Goal: Task Accomplishment & Management: Manage account settings

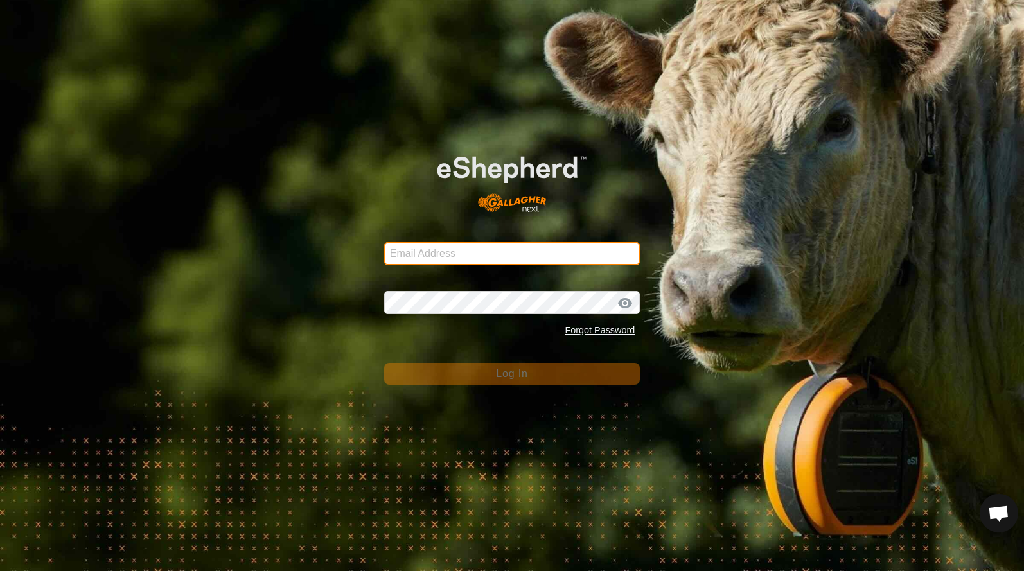
type input "[EMAIL_ADDRESS][DOMAIN_NAME]"
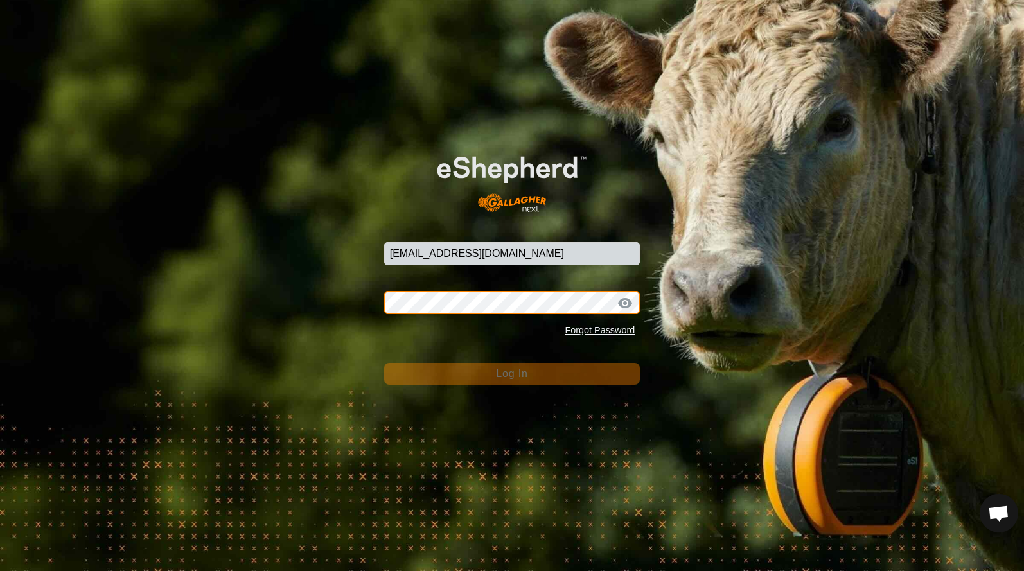
click at [512, 374] on button "Log In" at bounding box center [512, 374] width 256 height 22
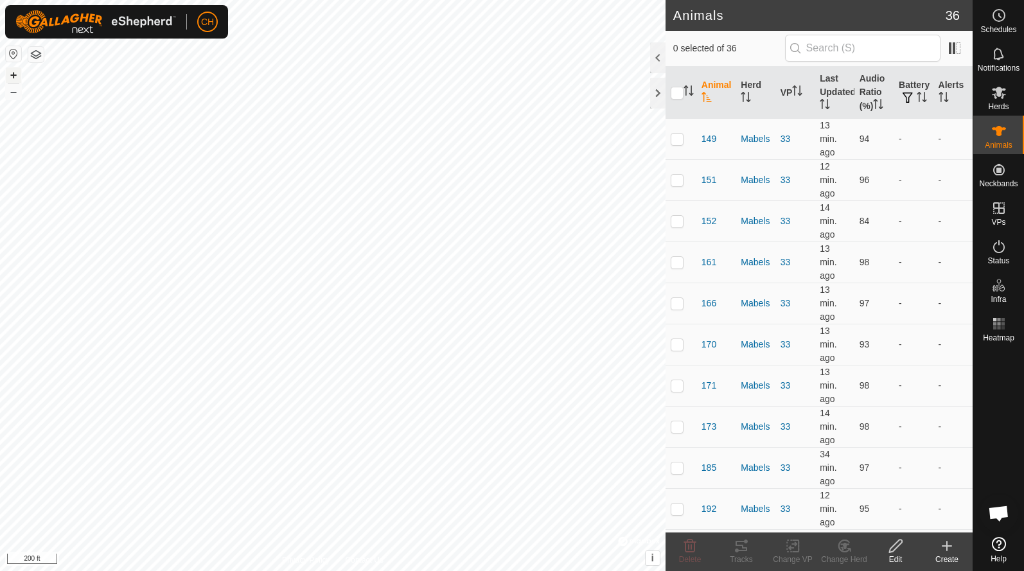
click at [16, 82] on button "+" at bounding box center [13, 74] width 15 height 15
click at [16, 79] on button "+" at bounding box center [13, 74] width 15 height 15
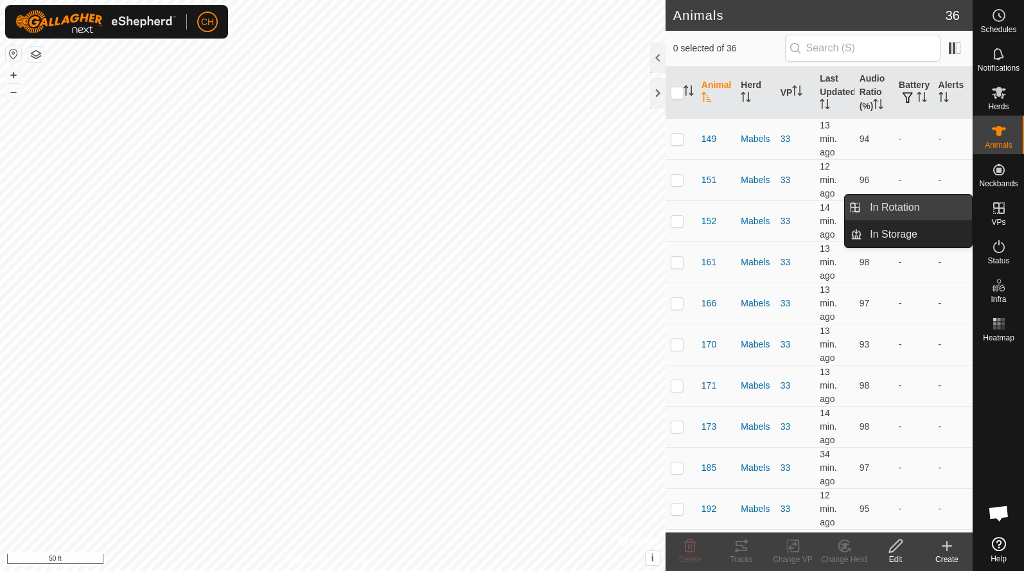
click at [945, 217] on link "In Rotation" at bounding box center [917, 208] width 110 height 26
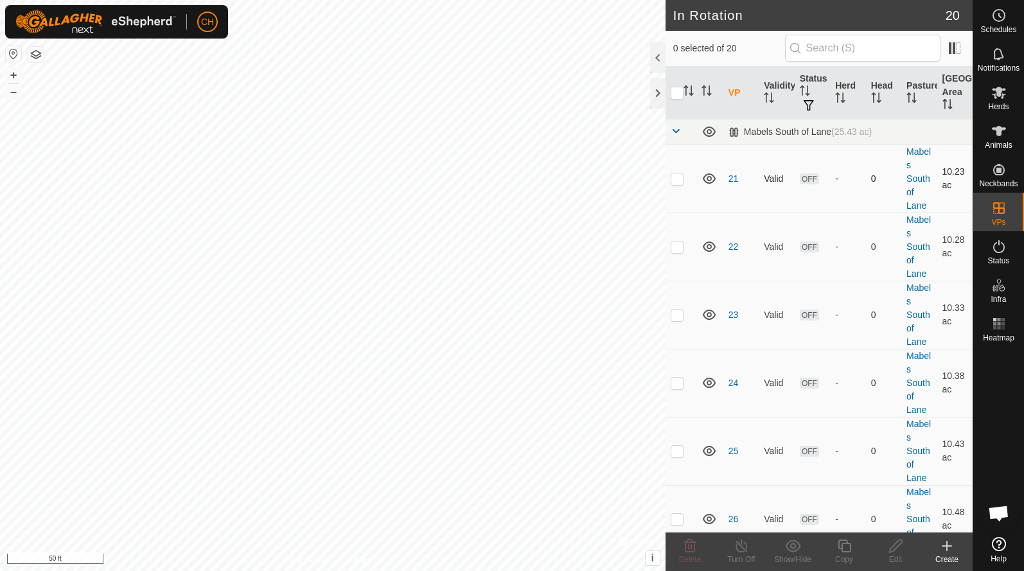
click at [678, 180] on p-checkbox at bounding box center [676, 178] width 13 height 10
checkbox input "true"
click at [681, 252] on td at bounding box center [680, 247] width 31 height 68
checkbox input "true"
click at [679, 310] on p-checkbox at bounding box center [676, 315] width 13 height 10
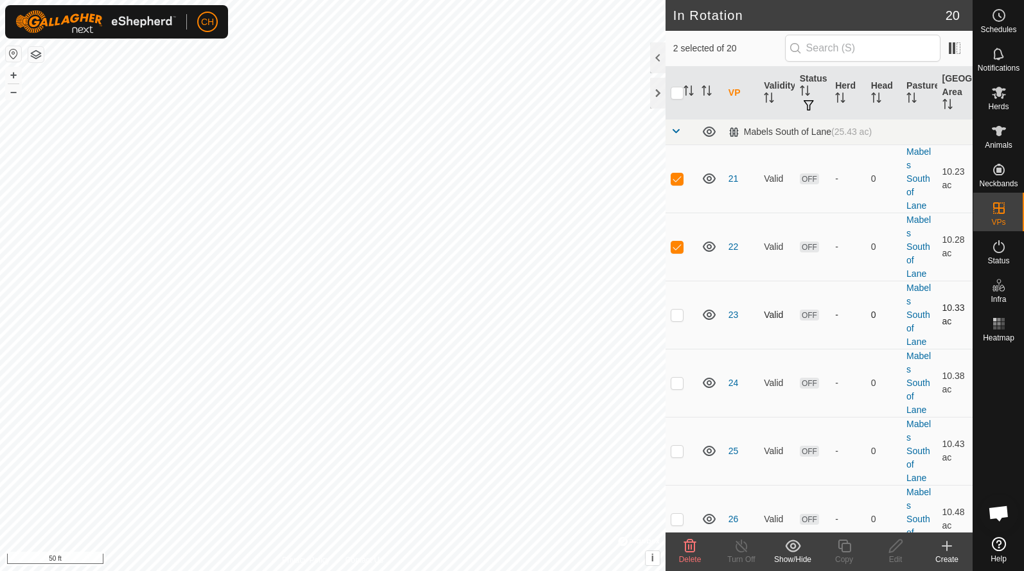
checkbox input "true"
click at [679, 387] on p-checkbox at bounding box center [676, 383] width 13 height 10
checkbox input "true"
click at [681, 455] on p-checkbox at bounding box center [676, 451] width 13 height 10
checkbox input "true"
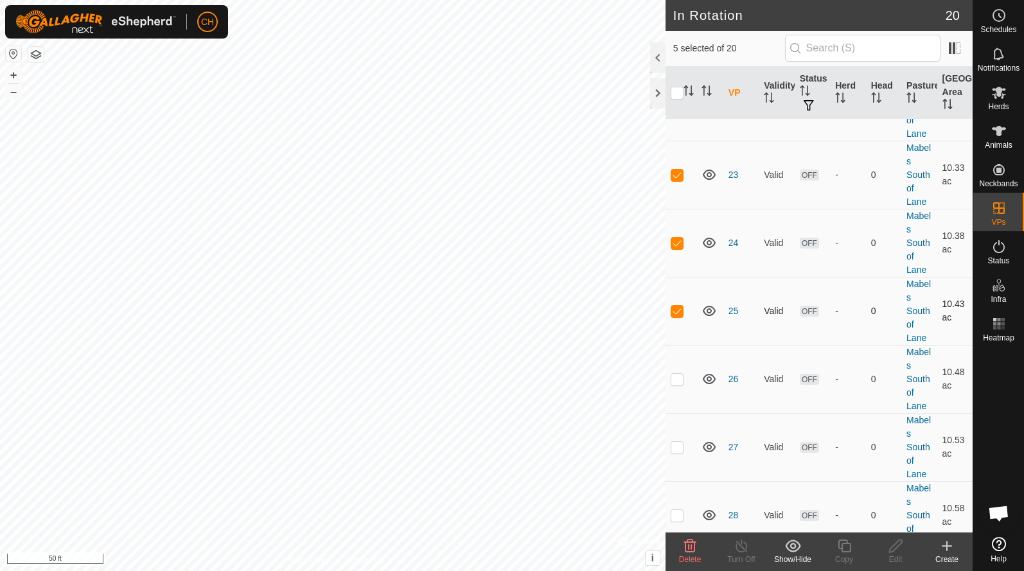
scroll to position [165, 0]
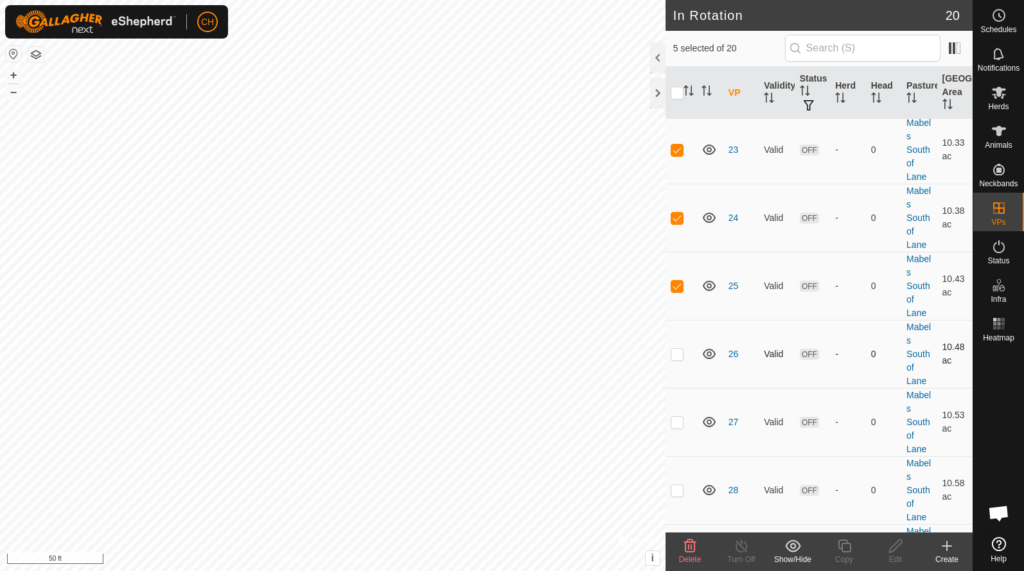
click at [678, 360] on td at bounding box center [680, 354] width 31 height 68
checkbox input "true"
click at [681, 426] on p-checkbox at bounding box center [676, 422] width 13 height 10
checkbox input "true"
click at [680, 495] on p-checkbox at bounding box center [676, 490] width 13 height 10
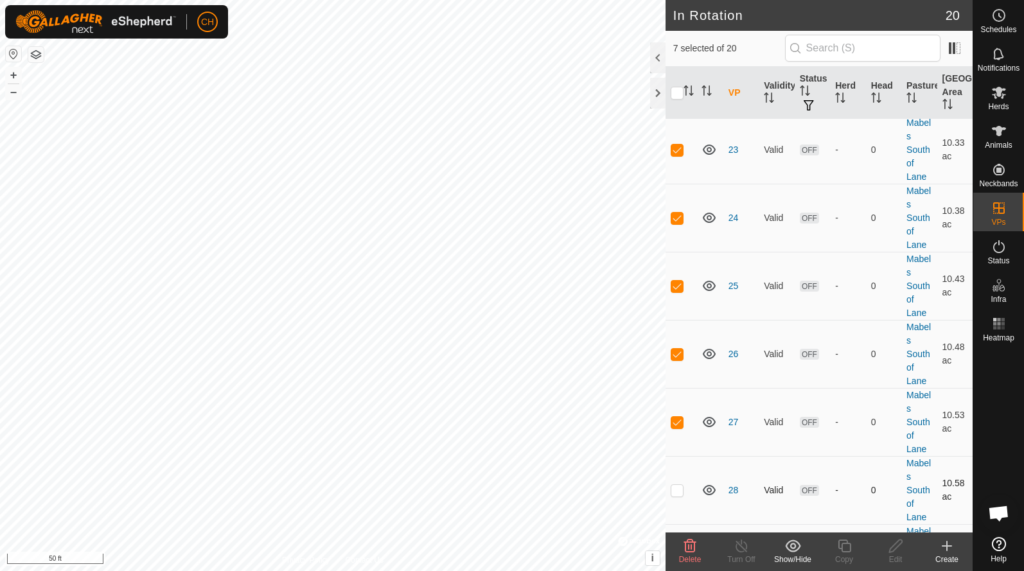
checkbox input "true"
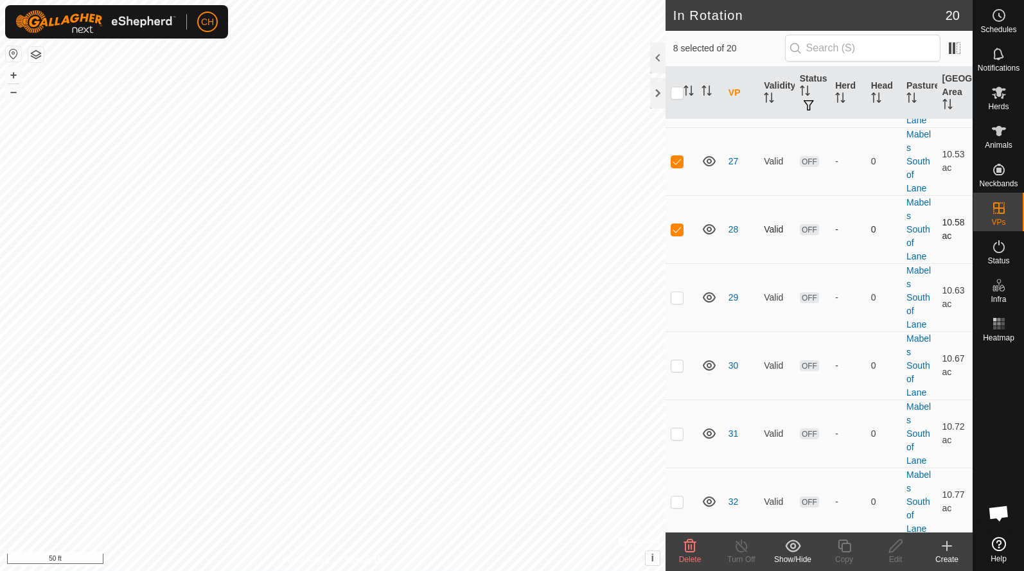
scroll to position [426, 0]
click at [679, 304] on td at bounding box center [680, 297] width 31 height 68
checkbox input "true"
click at [676, 367] on p-checkbox at bounding box center [676, 365] width 13 height 10
checkbox input "true"
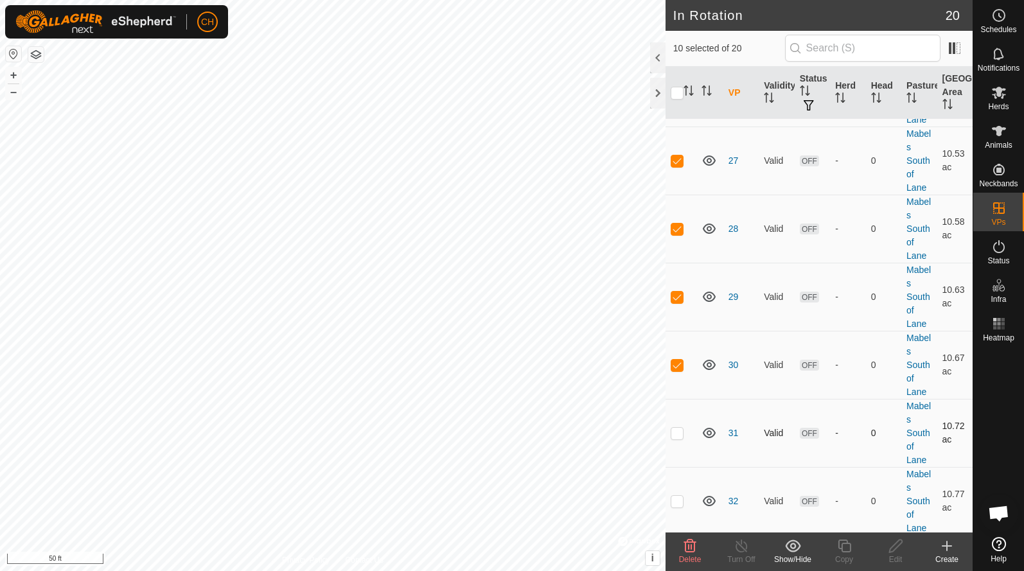
click at [686, 430] on td at bounding box center [680, 433] width 31 height 68
checkbox input "true"
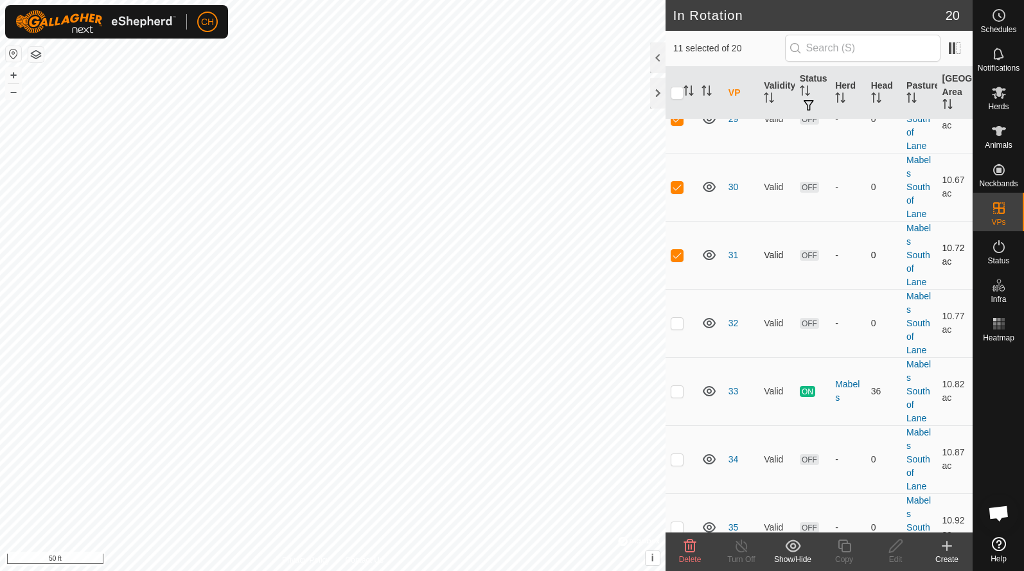
scroll to position [606, 0]
click at [680, 319] on p-checkbox at bounding box center [676, 322] width 13 height 10
checkbox input "true"
click at [688, 555] on span "Delete" at bounding box center [690, 559] width 22 height 9
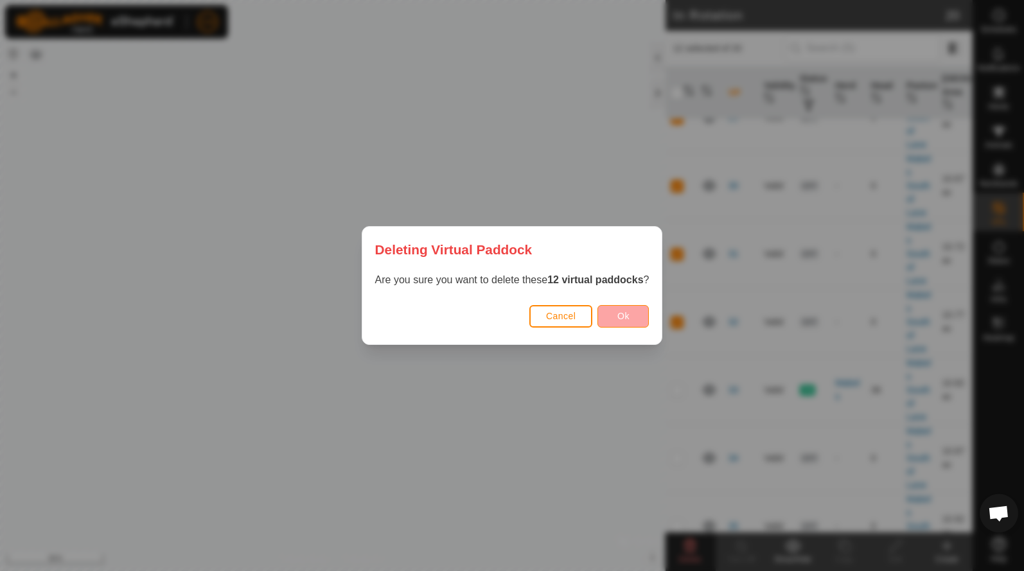
click at [622, 311] on span "Ok" at bounding box center [623, 316] width 12 height 10
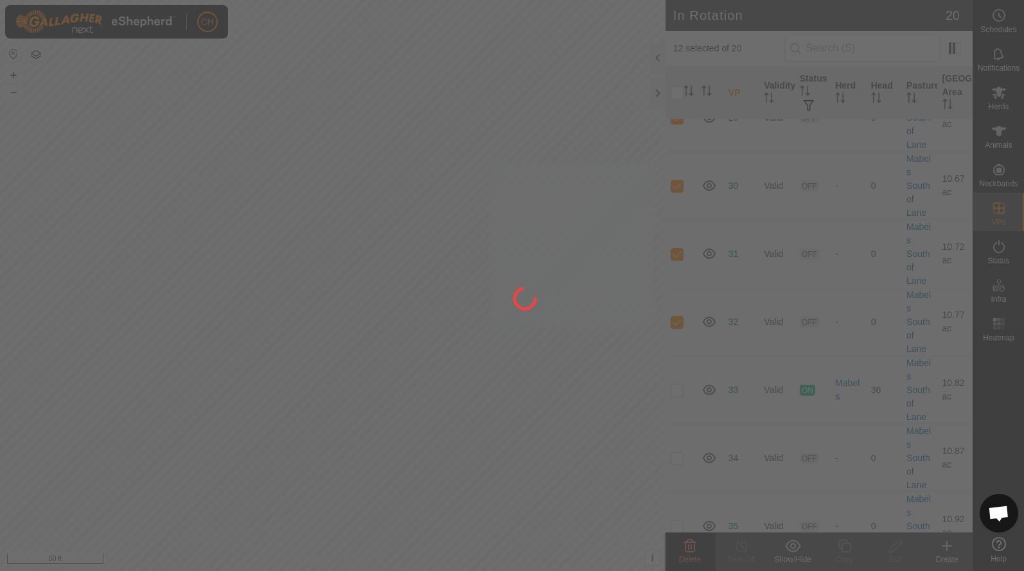
checkbox input "false"
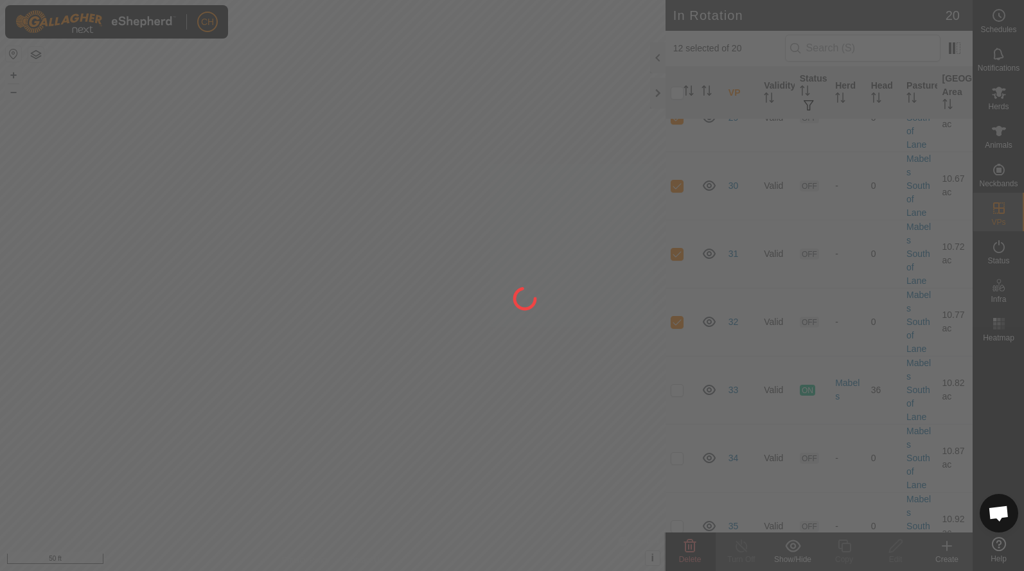
checkbox input "false"
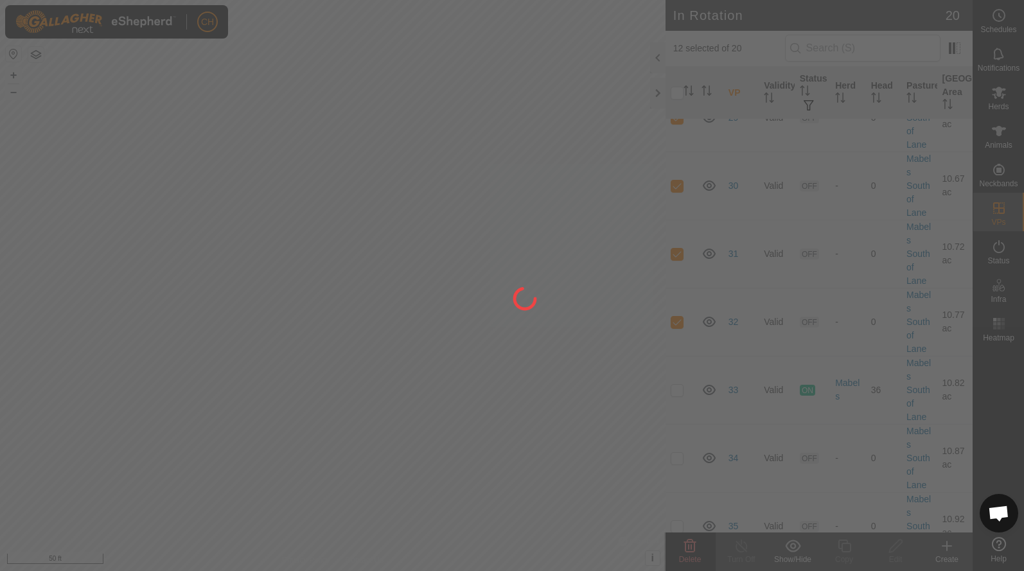
checkbox input "false"
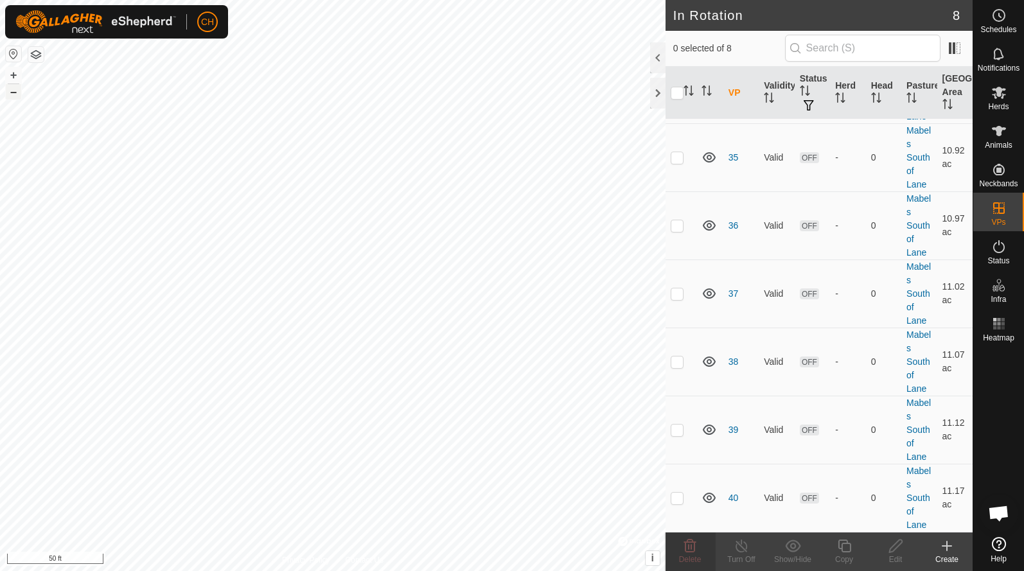
click at [12, 95] on button "–" at bounding box center [13, 91] width 15 height 15
click at [15, 78] on button "+" at bounding box center [13, 74] width 15 height 15
click at [679, 503] on td at bounding box center [680, 498] width 31 height 68
checkbox input "true"
click at [836, 548] on icon at bounding box center [844, 545] width 16 height 15
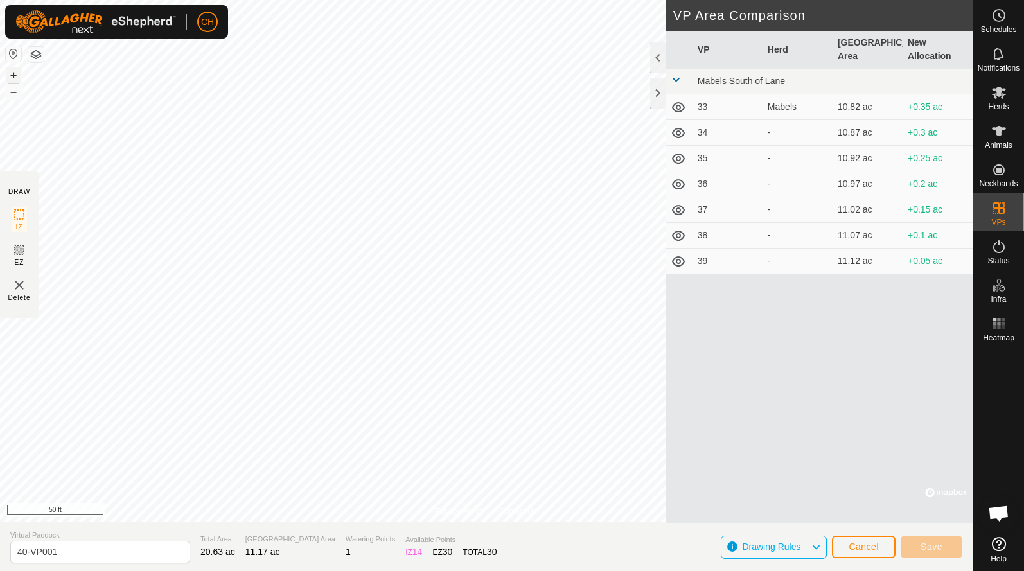
click at [11, 72] on button "+" at bounding box center [13, 74] width 15 height 15
drag, startPoint x: 65, startPoint y: 554, endPoint x: -46, endPoint y: 554, distance: 110.5
click at [0, 554] on html "CH Schedules Notifications Herds Animals Neckbands VPs Status Infra Heatmap Hel…" at bounding box center [512, 285] width 1024 height 571
type input "41"
click at [918, 541] on button "Save" at bounding box center [931, 547] width 62 height 22
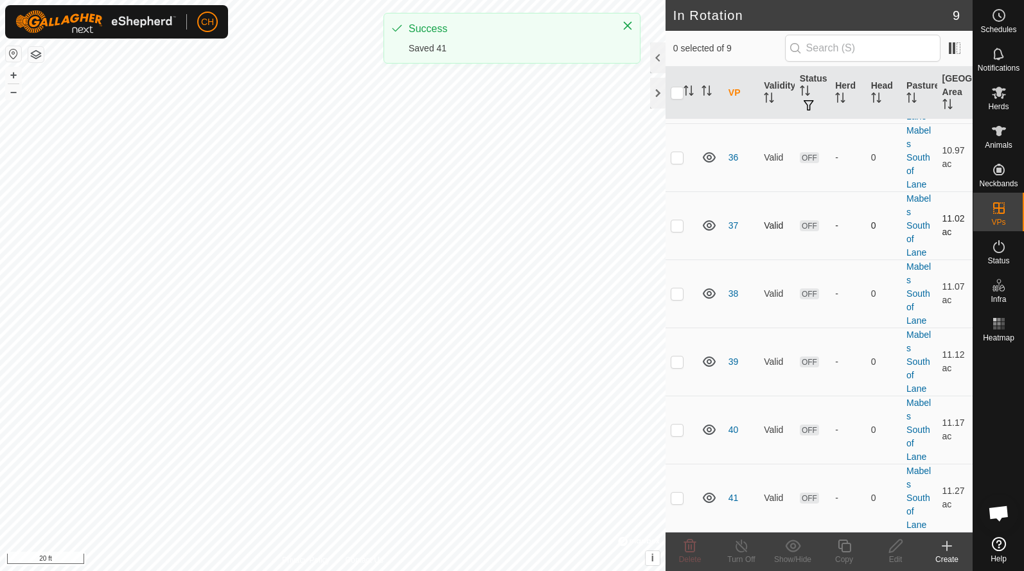
scroll to position [226, 0]
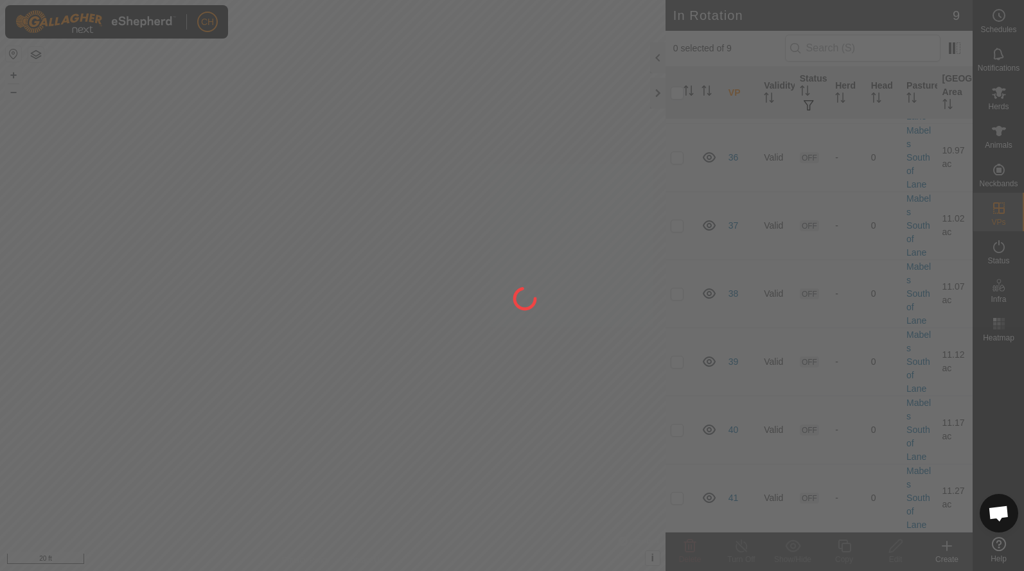
click at [672, 493] on div at bounding box center [512, 285] width 1024 height 571
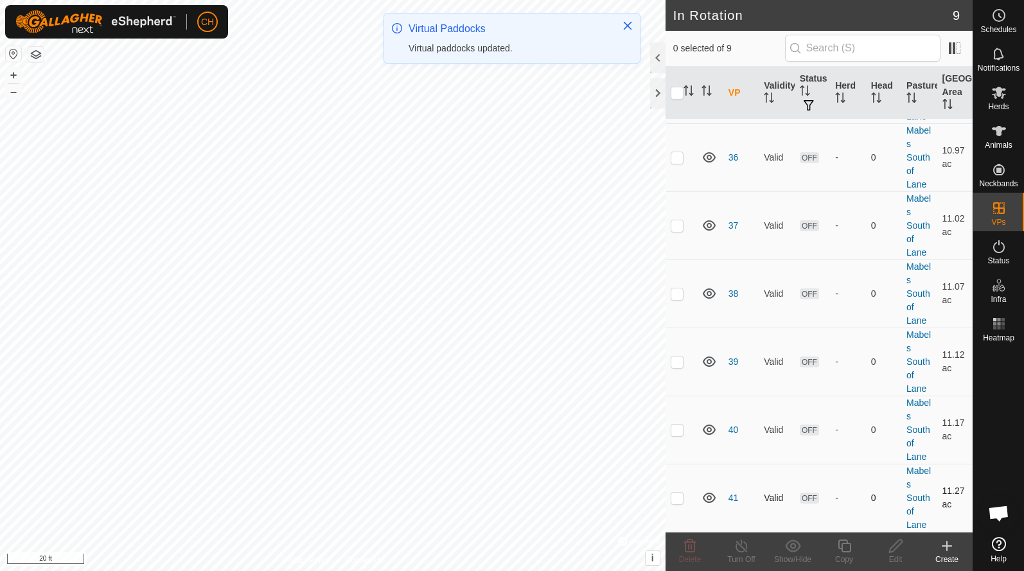
click at [675, 496] on p-checkbox at bounding box center [676, 498] width 13 height 10
checkbox input "true"
click at [889, 548] on icon at bounding box center [896, 545] width 16 height 15
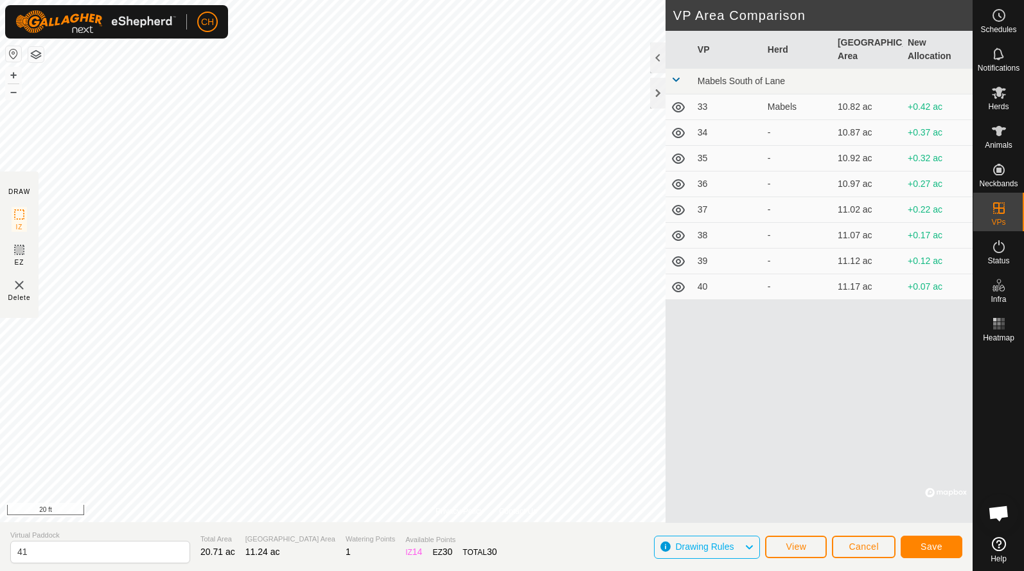
click at [929, 547] on span "Save" at bounding box center [931, 546] width 22 height 10
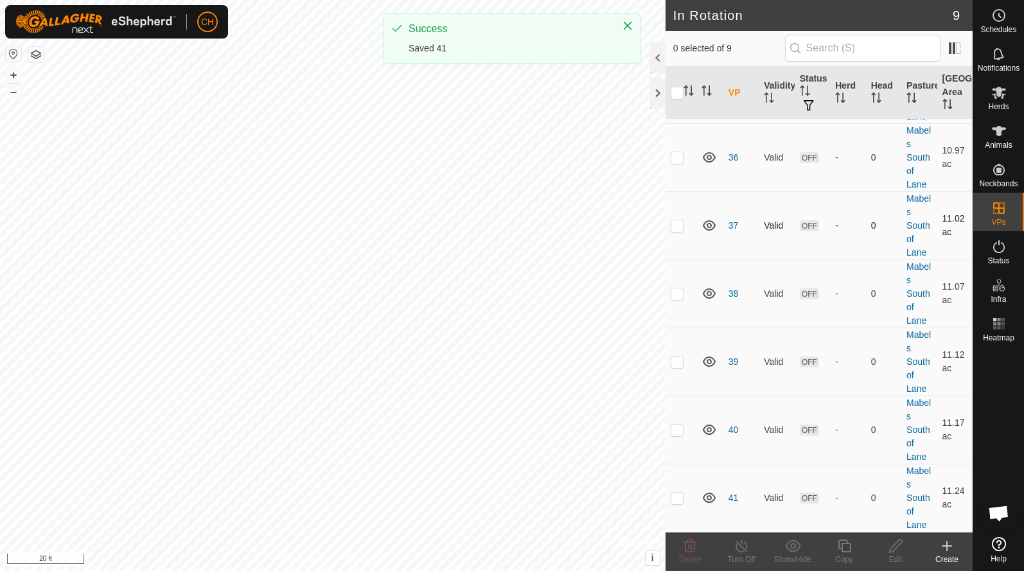
scroll to position [226, 0]
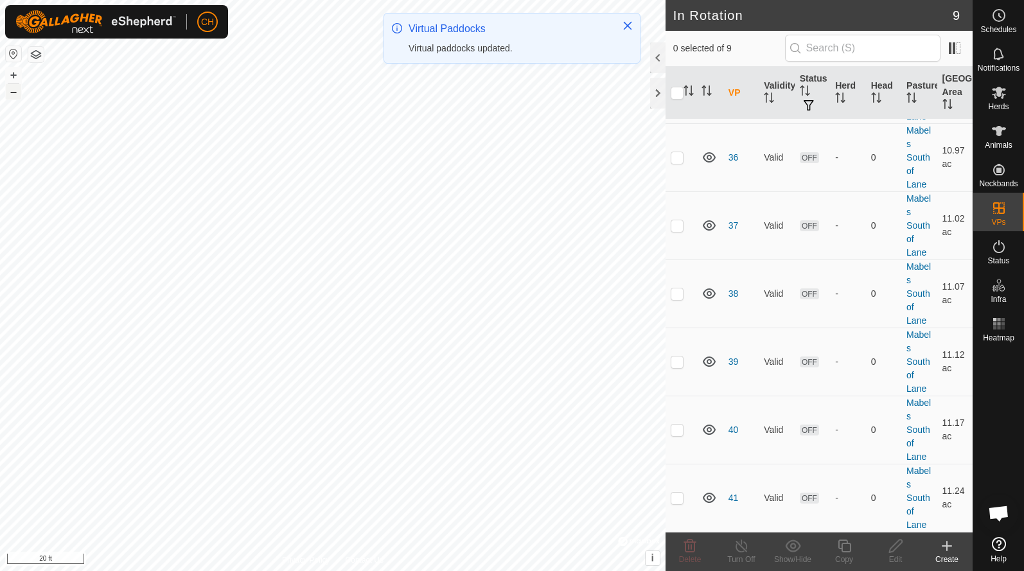
click at [13, 91] on button "–" at bounding box center [13, 91] width 15 height 15
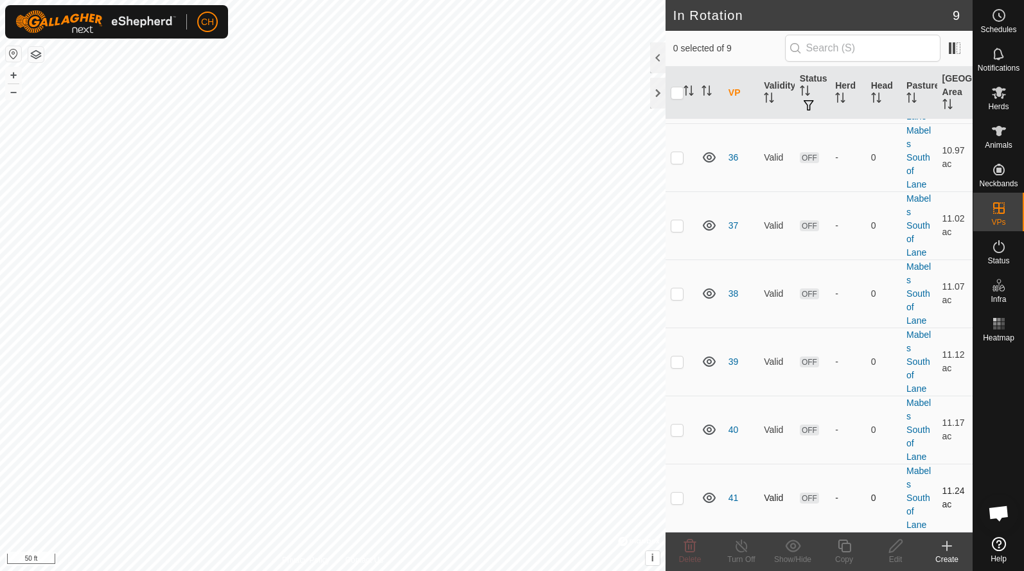
click at [676, 503] on td at bounding box center [680, 498] width 31 height 68
checkbox input "true"
click at [843, 549] on icon at bounding box center [844, 545] width 16 height 15
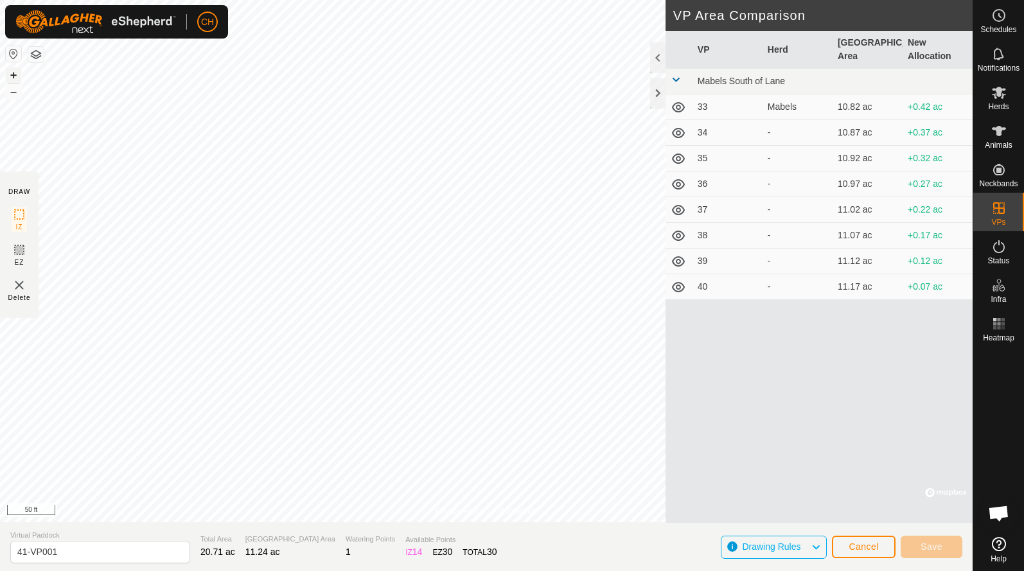
click at [12, 71] on button "+" at bounding box center [13, 74] width 15 height 15
drag, startPoint x: 76, startPoint y: 557, endPoint x: -42, endPoint y: 539, distance: 119.5
click at [0, 539] on html "CH Schedules Notifications Herds Animals Neckbands VPs Status Infra Heatmap Hel…" at bounding box center [512, 285] width 1024 height 571
type input "42"
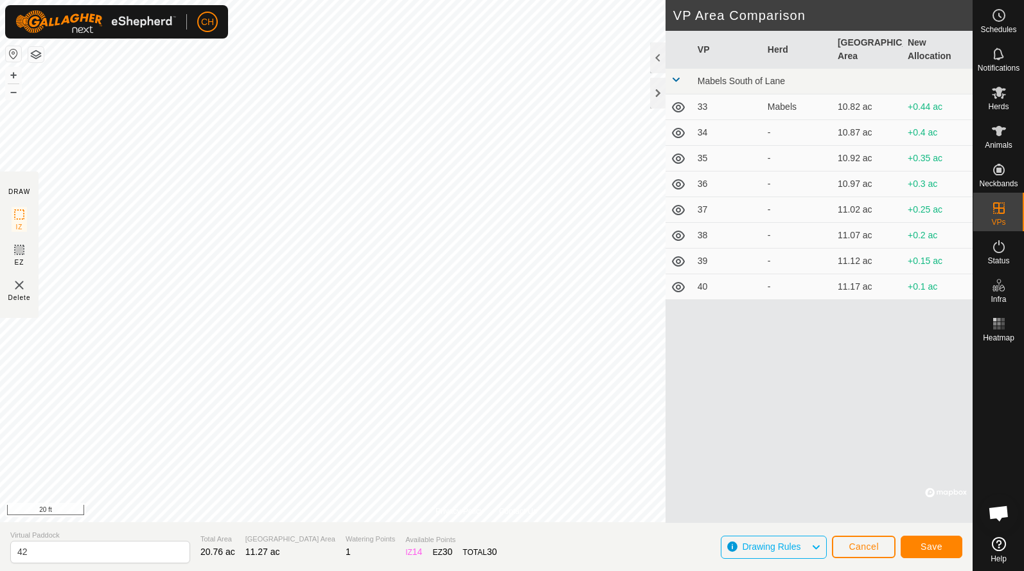
click at [929, 550] on span "Save" at bounding box center [931, 546] width 22 height 10
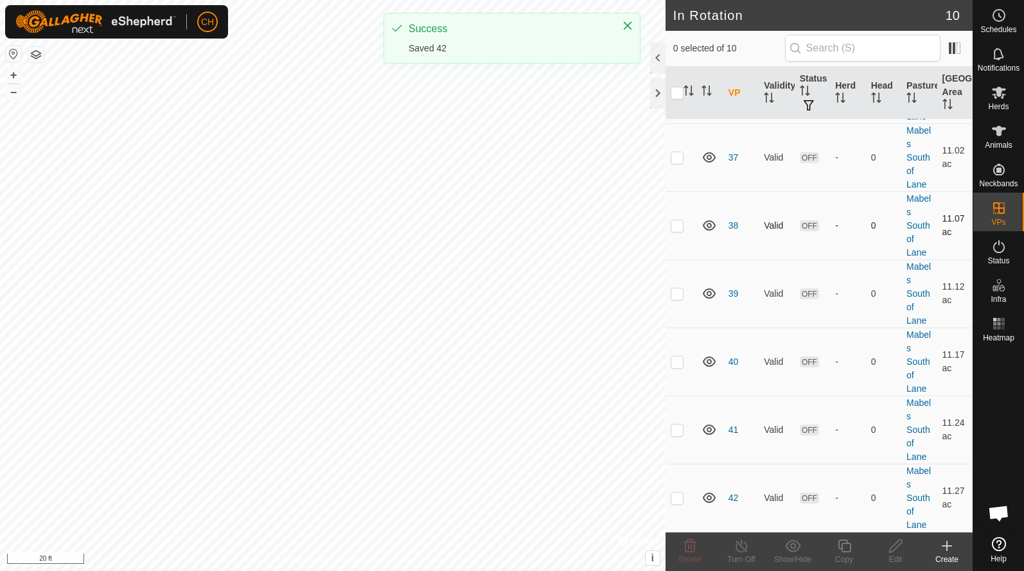
scroll to position [294, 0]
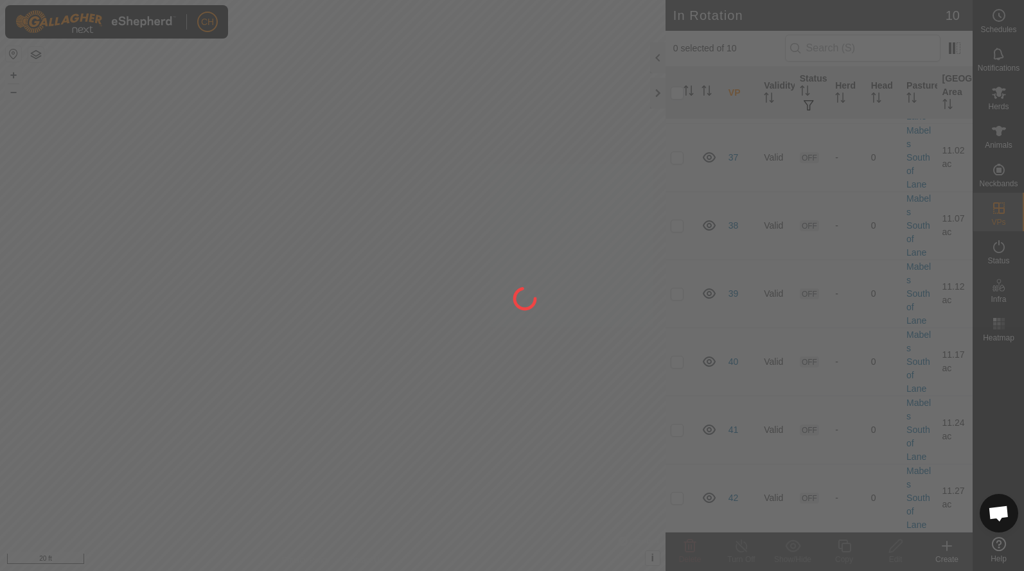
click at [677, 495] on div at bounding box center [512, 285] width 1024 height 571
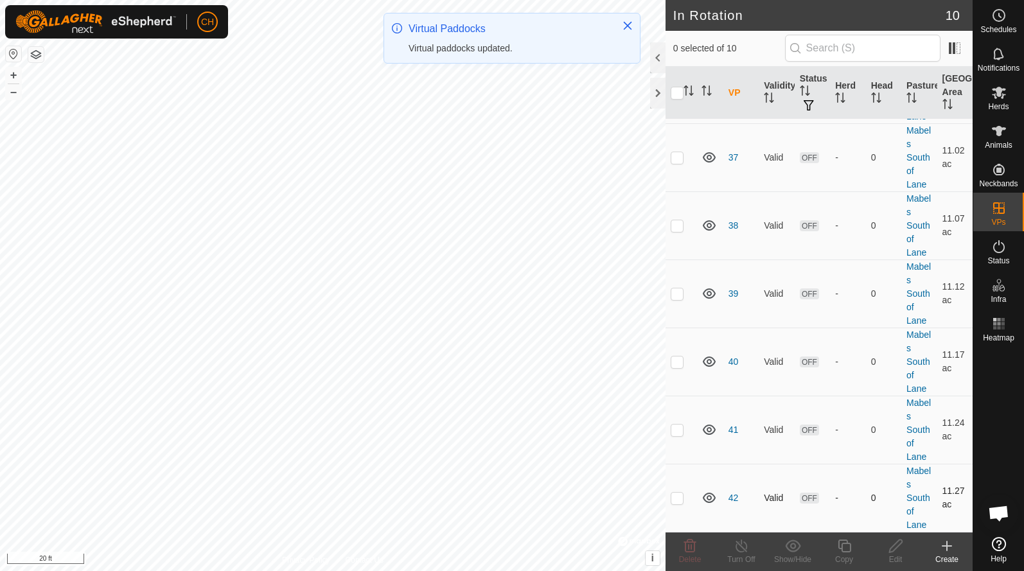
click at [676, 505] on td at bounding box center [680, 498] width 31 height 68
checkbox input "true"
click at [886, 547] on edit-svg-icon at bounding box center [895, 545] width 51 height 15
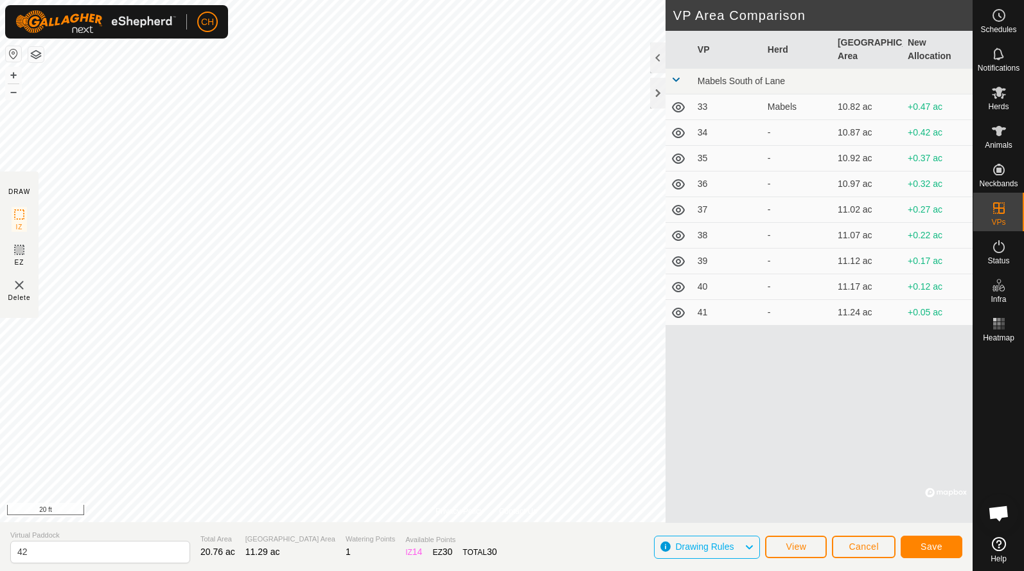
click at [925, 542] on span "Save" at bounding box center [931, 546] width 22 height 10
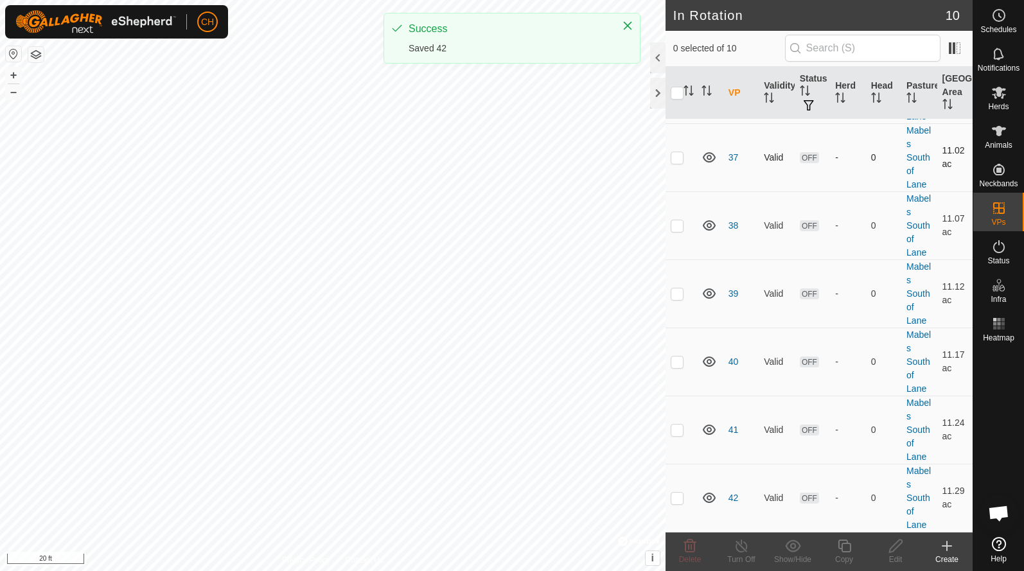
scroll to position [294, 0]
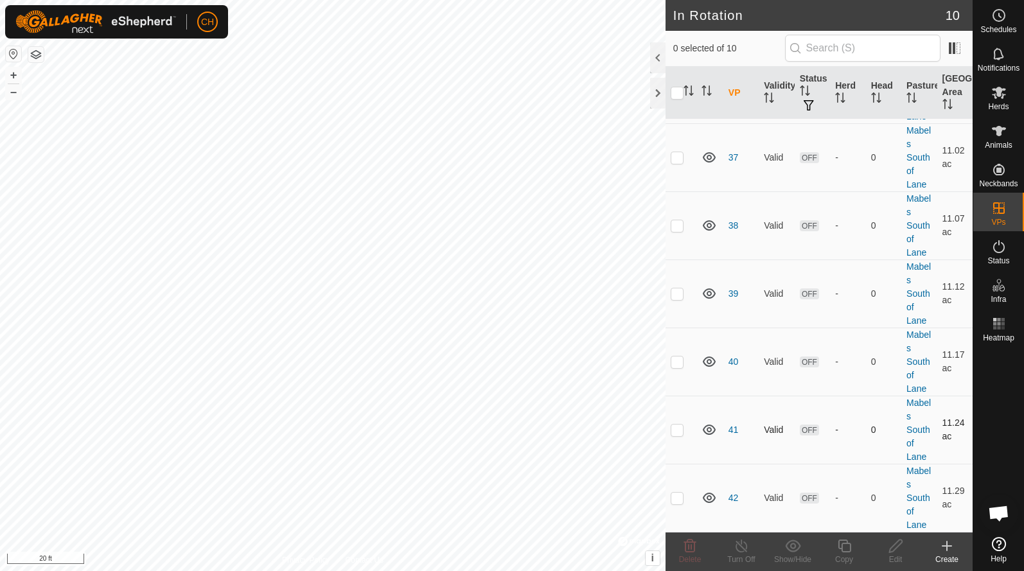
click at [282, 214] on div "CH Schedules Notifications Herds Animals Neckbands VPs Status Infra Heatmap Hel…" at bounding box center [512, 285] width 1024 height 571
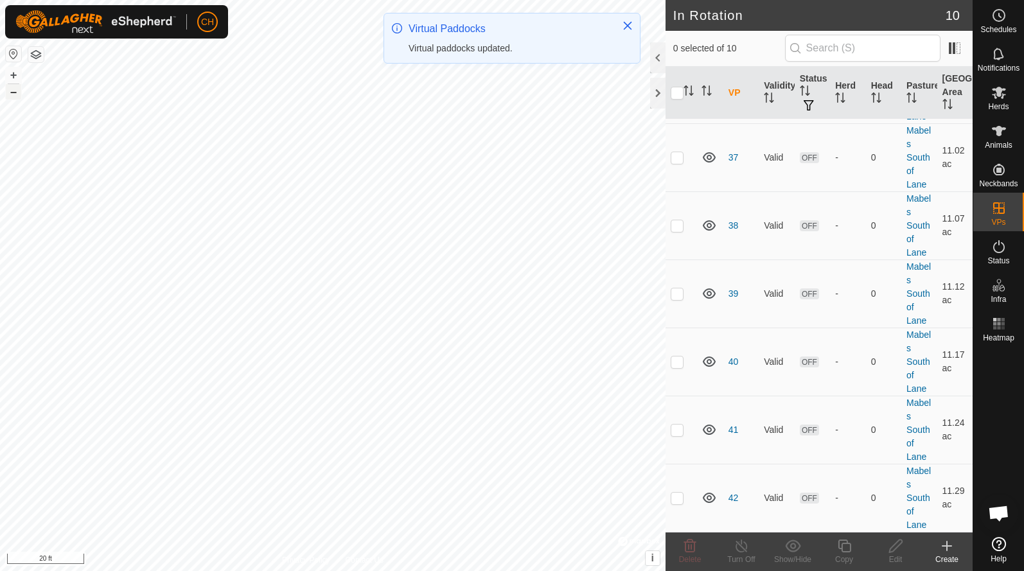
click at [20, 95] on button "–" at bounding box center [13, 91] width 15 height 15
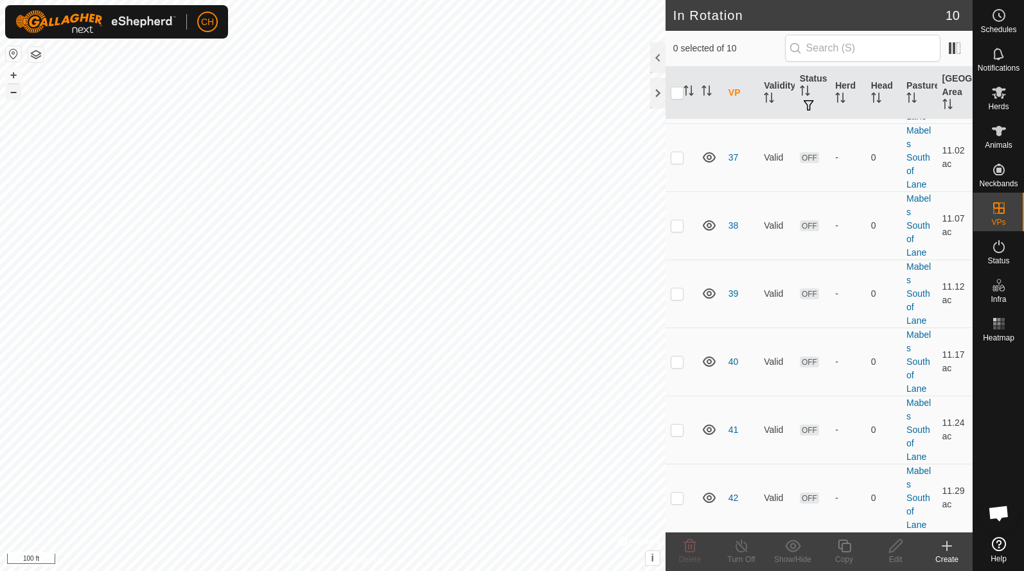
click at [20, 95] on button "–" at bounding box center [13, 91] width 15 height 15
click at [1000, 22] on icon at bounding box center [998, 15] width 15 height 15
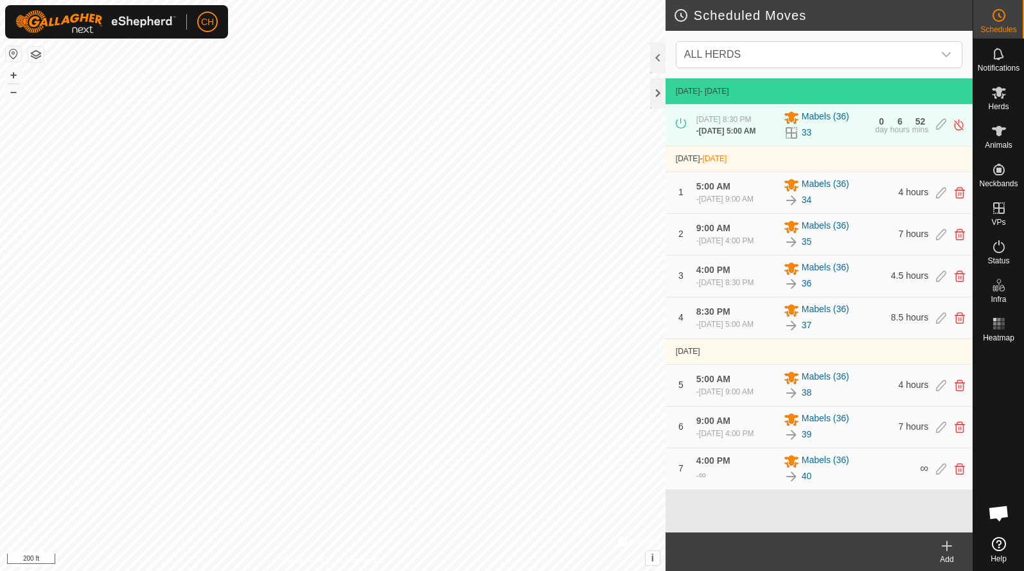
scroll to position [8, 0]
click at [953, 547] on icon at bounding box center [946, 545] width 15 height 15
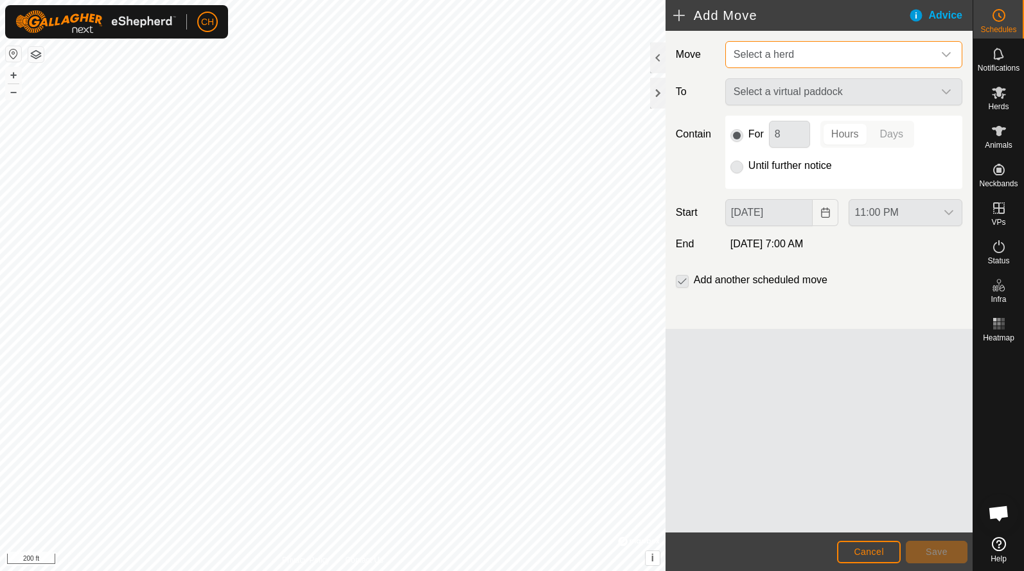
click at [785, 45] on span "Select a herd" at bounding box center [830, 55] width 205 height 26
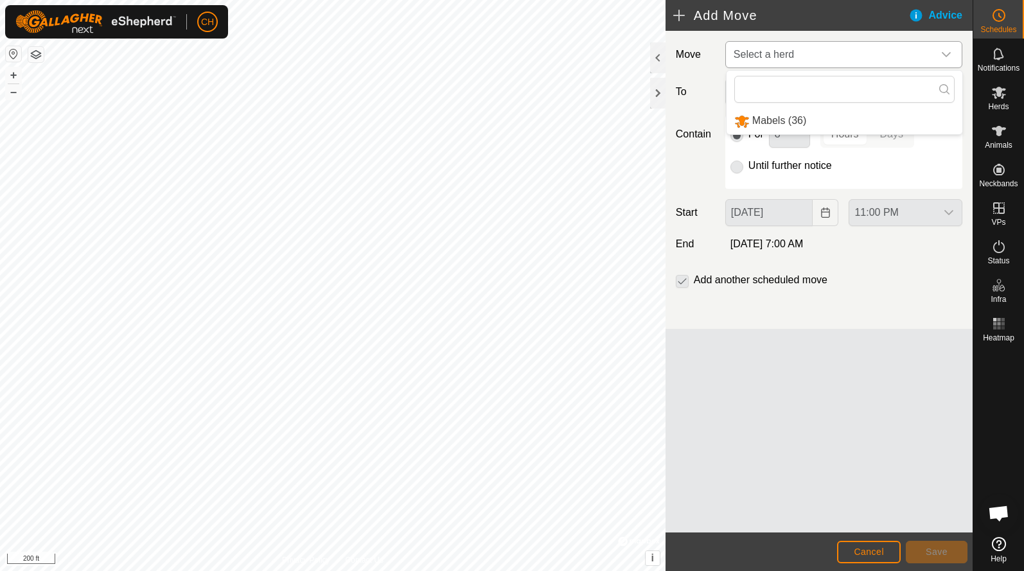
click at [772, 116] on li "Mabels (36)" at bounding box center [844, 121] width 236 height 26
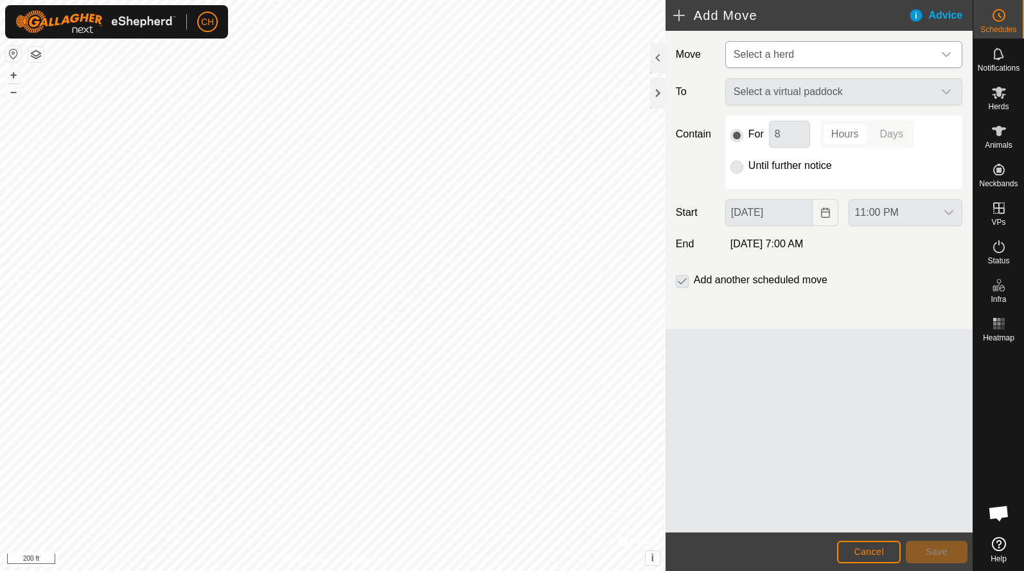
type input "[DATE]"
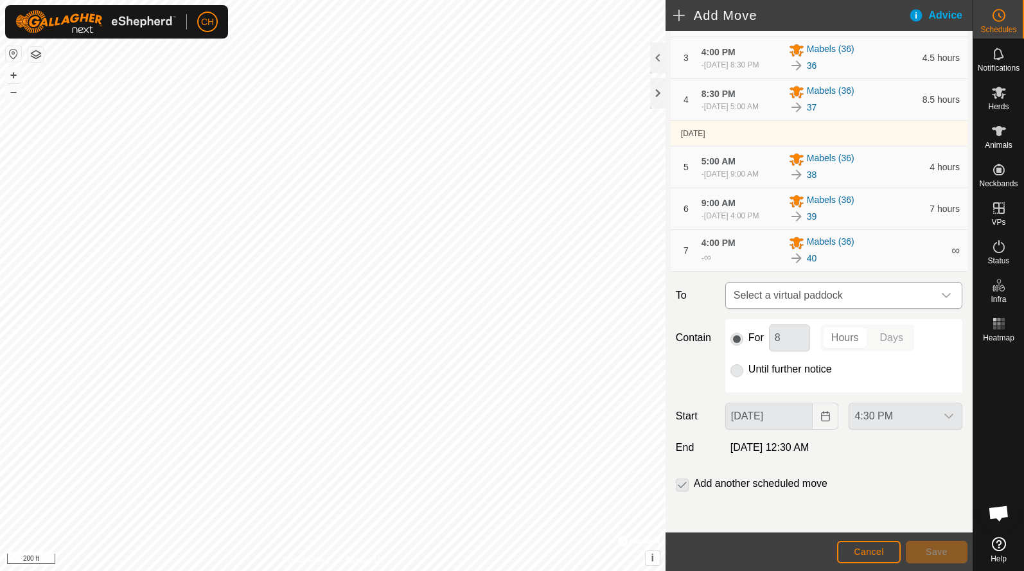
scroll to position [281, 0]
click at [760, 302] on span "Select a virtual paddock" at bounding box center [830, 296] width 205 height 26
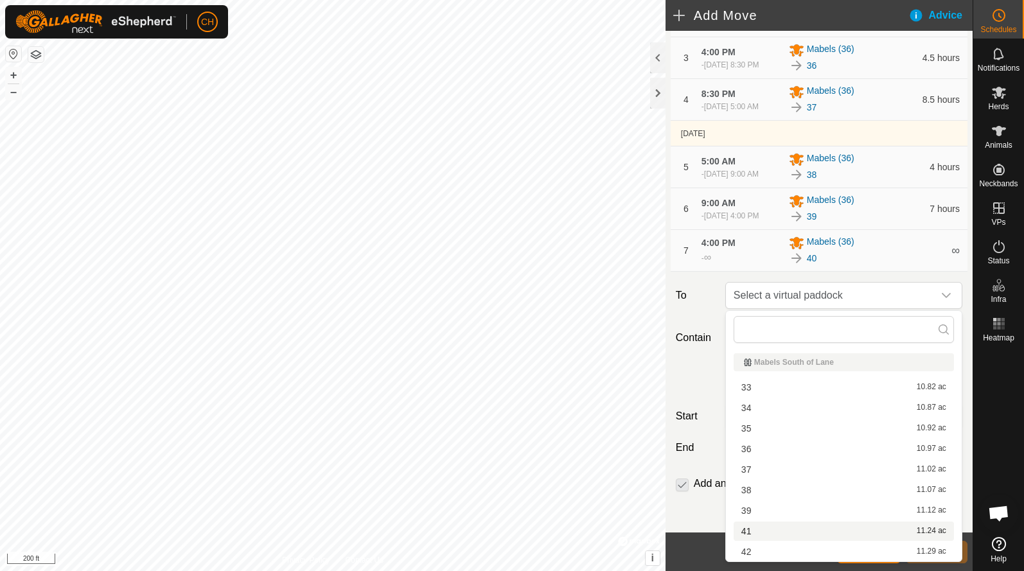
click at [767, 533] on li "41 11.24 ac" at bounding box center [843, 530] width 220 height 19
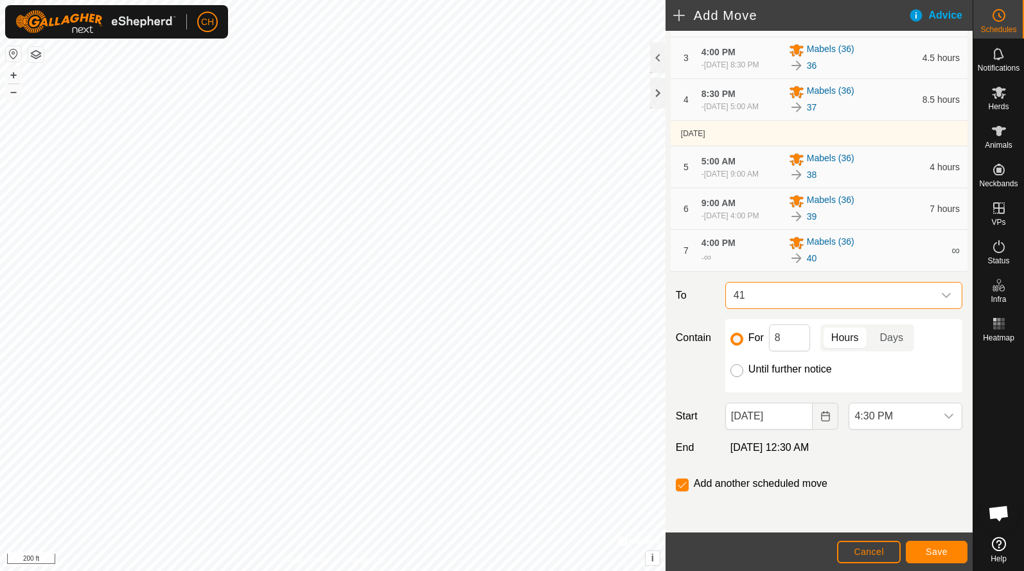
click at [738, 374] on input "Until further notice" at bounding box center [736, 370] width 13 height 13
radio input "true"
checkbox input "false"
click at [936, 414] on div "dropdown trigger" at bounding box center [949, 416] width 26 height 26
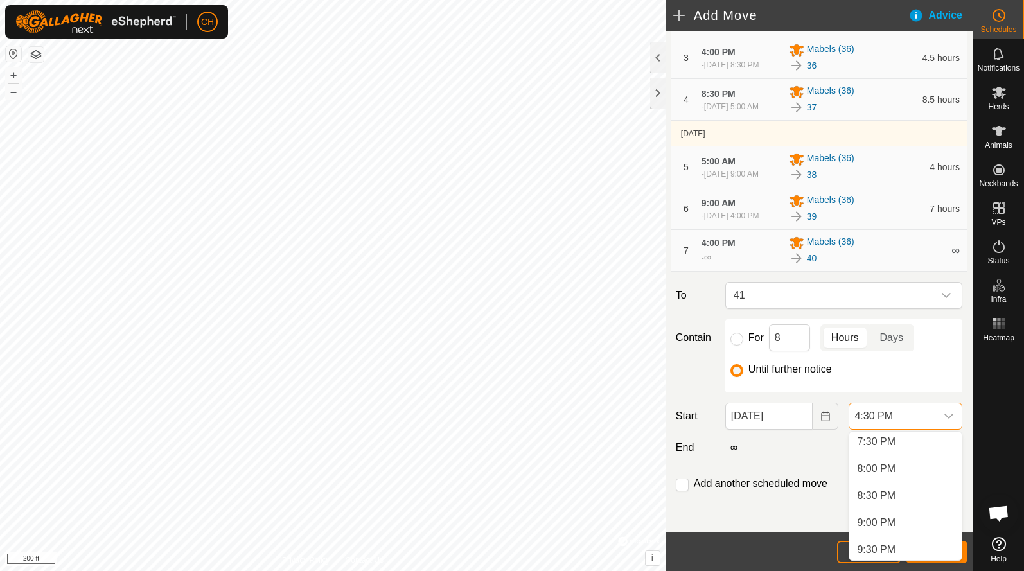
scroll to position [1056, 0]
click at [905, 490] on li "8:30 PM" at bounding box center [905, 495] width 112 height 26
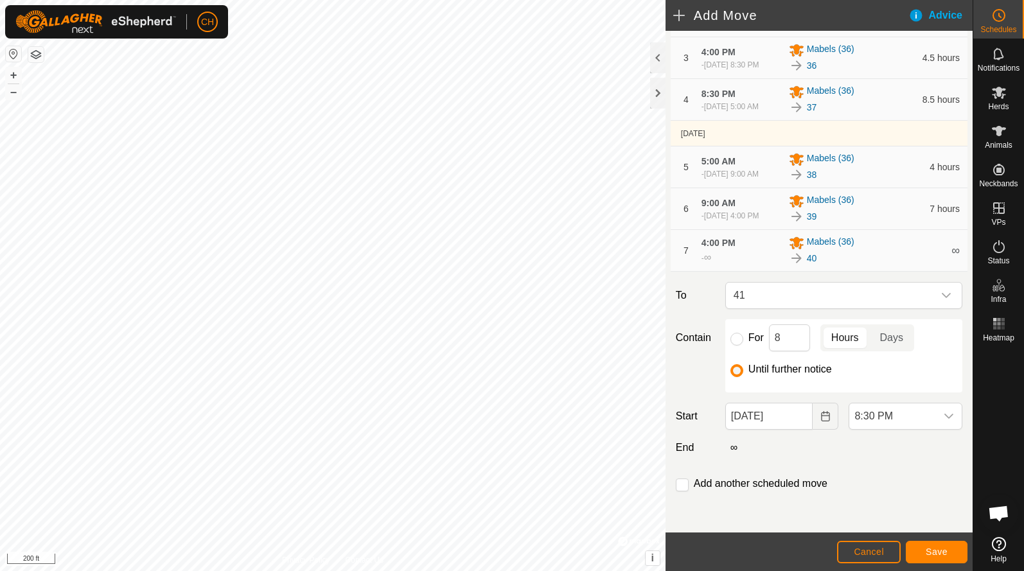
click at [923, 555] on button "Save" at bounding box center [936, 552] width 62 height 22
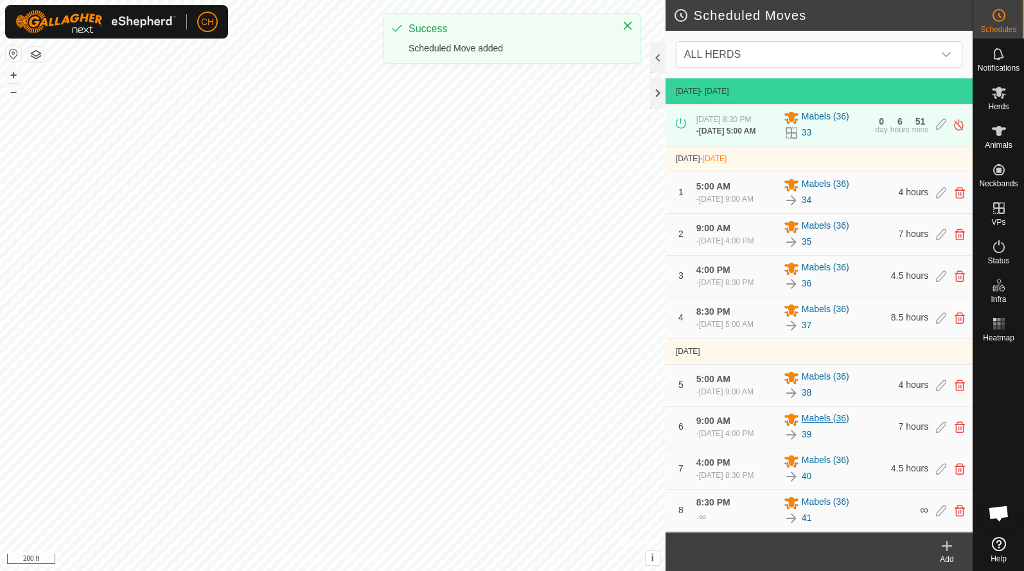
scroll to position [55, 0]
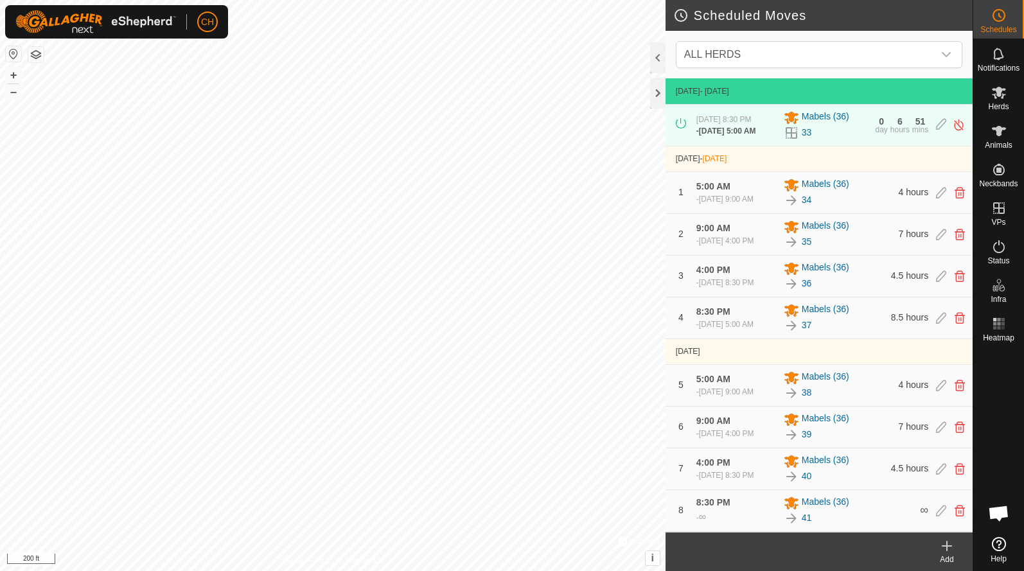
click at [941, 553] on icon at bounding box center [946, 545] width 15 height 15
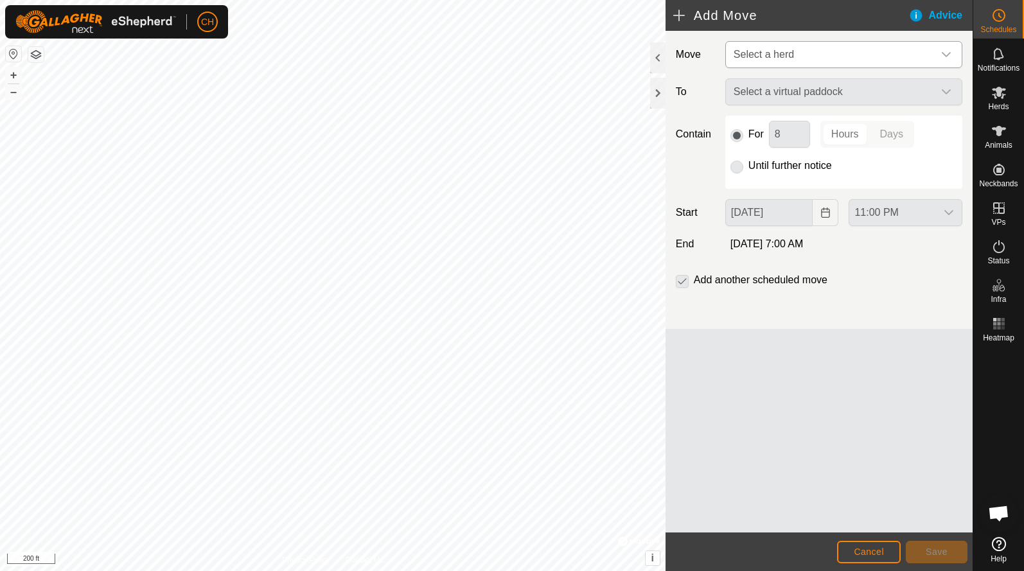
click at [755, 62] on span "Select a herd" at bounding box center [830, 55] width 205 height 26
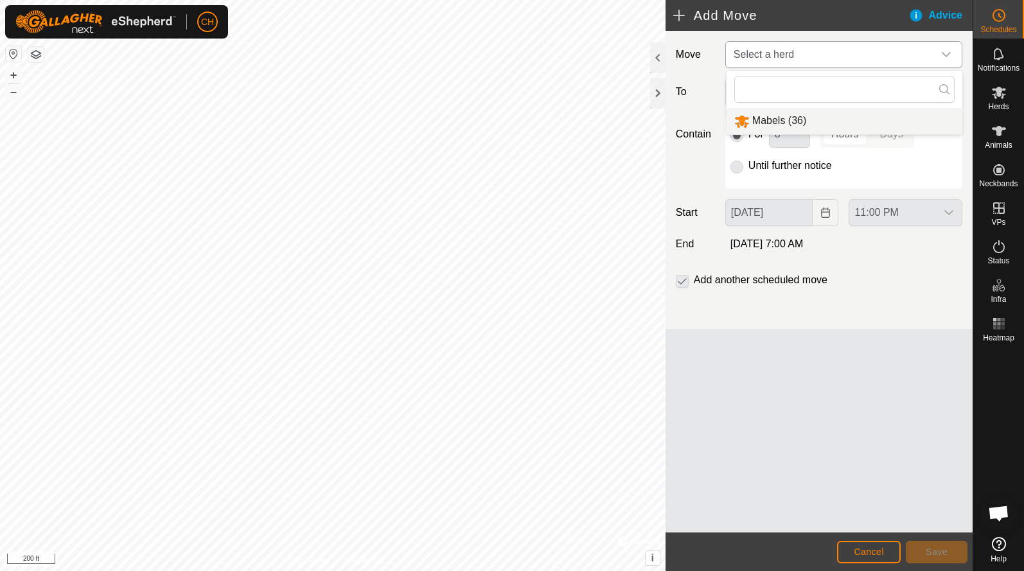
click at [762, 127] on li "Mabels (36)" at bounding box center [844, 121] width 236 height 26
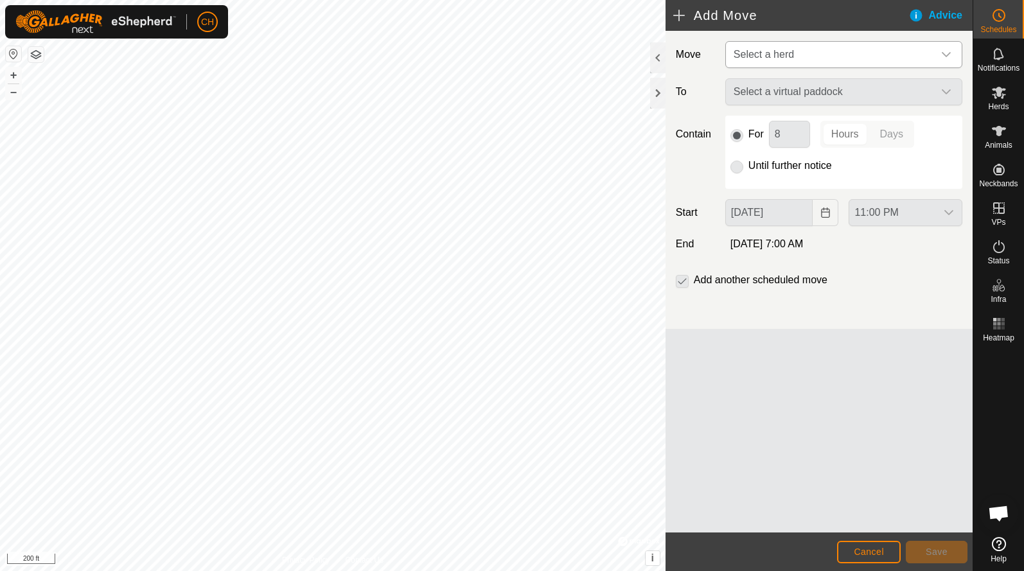
type input "[DATE]"
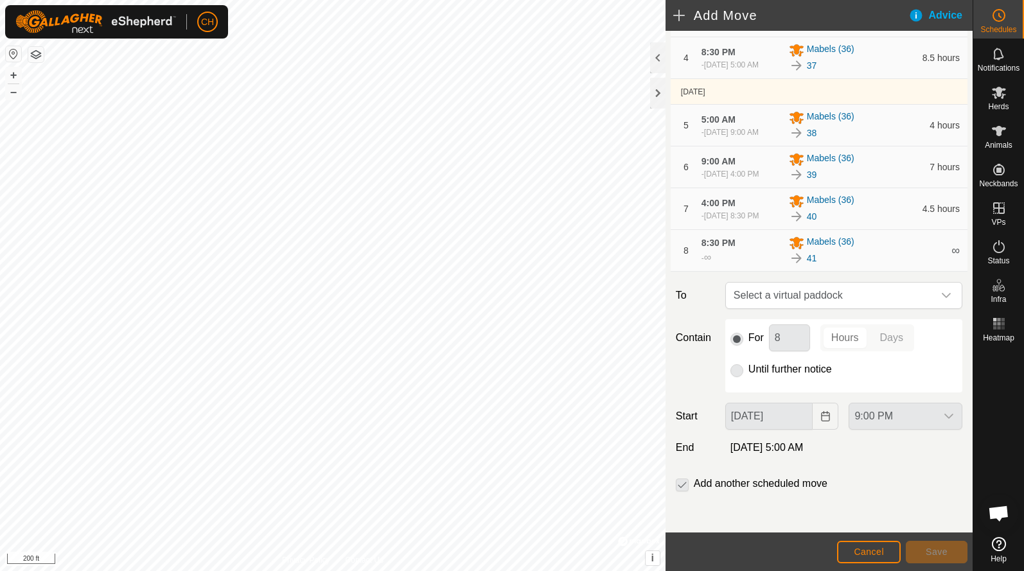
scroll to position [328, 0]
click at [780, 288] on span "Select a virtual paddock" at bounding box center [830, 296] width 205 height 26
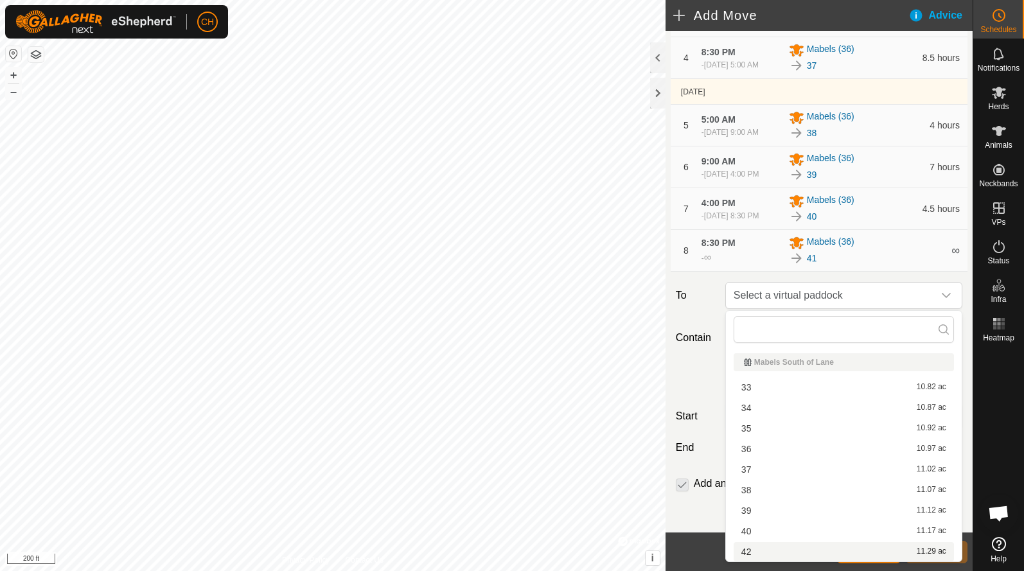
click at [758, 554] on li "42 11.29 ac" at bounding box center [843, 551] width 220 height 19
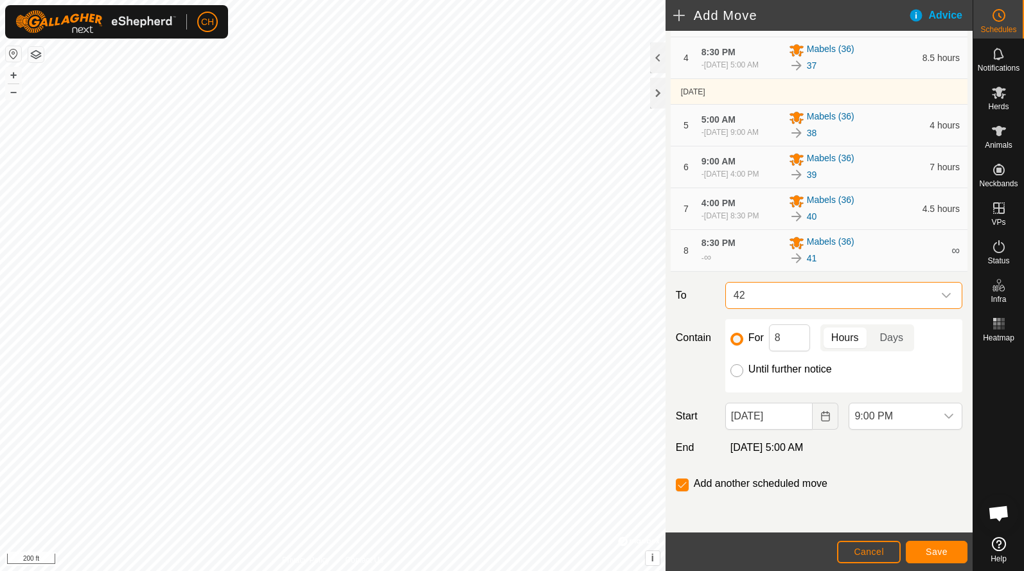
click at [737, 373] on input "Until further notice" at bounding box center [736, 370] width 13 height 13
radio input "true"
checkbox input "false"
click at [819, 424] on button "Choose Date" at bounding box center [825, 416] width 26 height 27
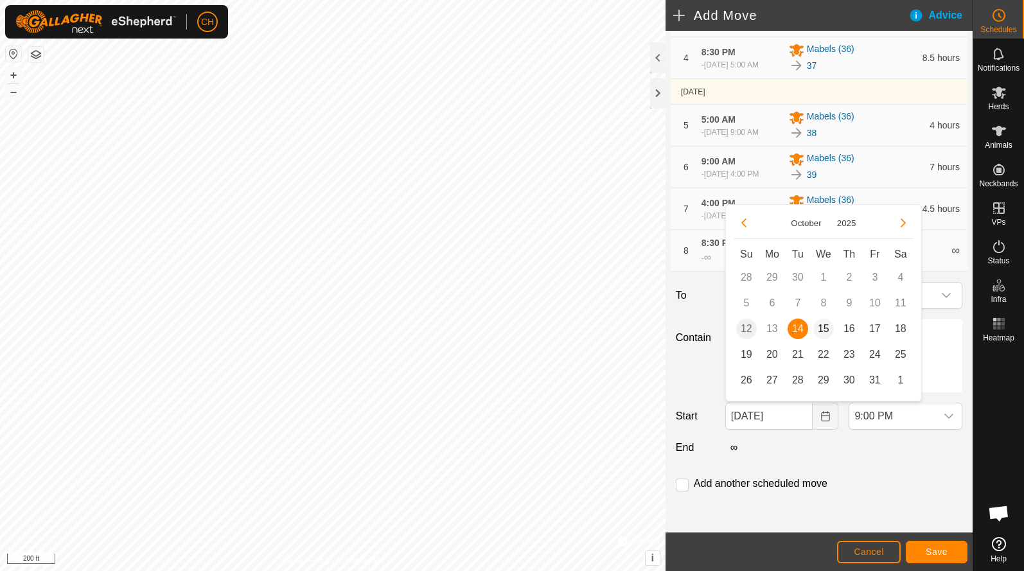
click at [819, 331] on span "15" at bounding box center [823, 329] width 21 height 21
type input "[DATE]"
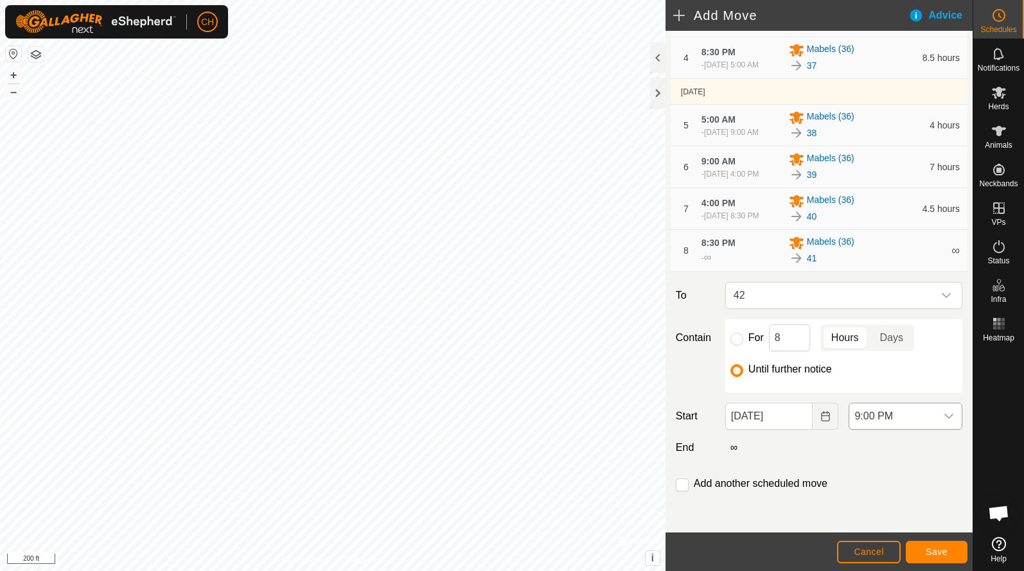
click at [916, 424] on span "9:00 PM" at bounding box center [892, 416] width 87 height 26
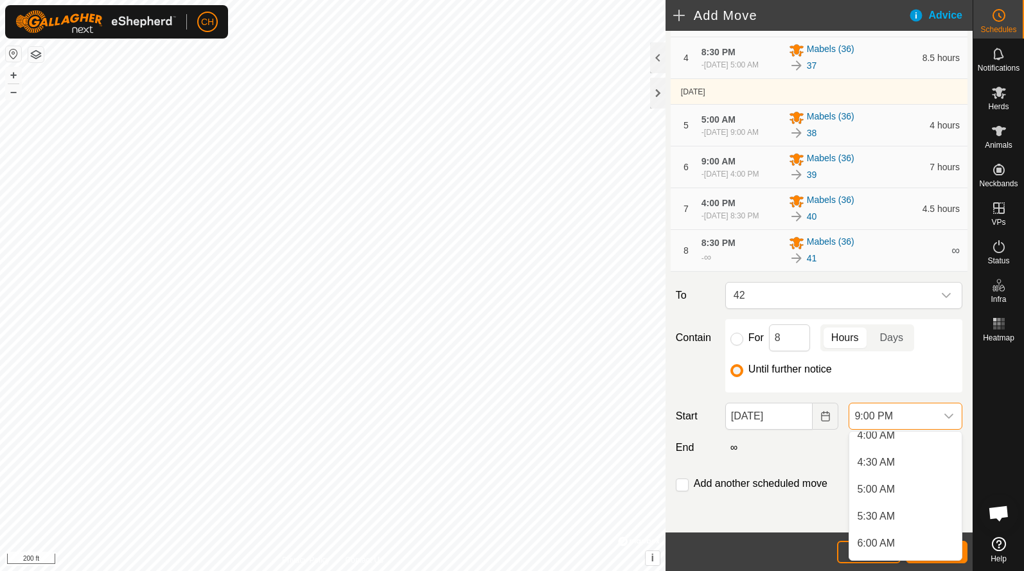
scroll to position [234, 0]
click at [885, 487] on li "5:00 AM" at bounding box center [905, 480] width 112 height 26
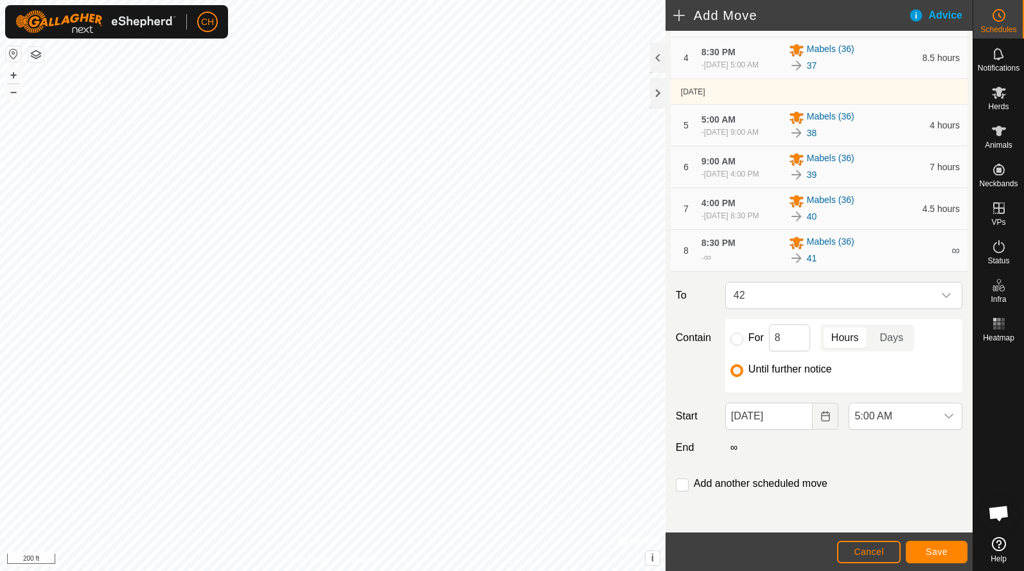
click at [941, 553] on span "Save" at bounding box center [936, 552] width 22 height 10
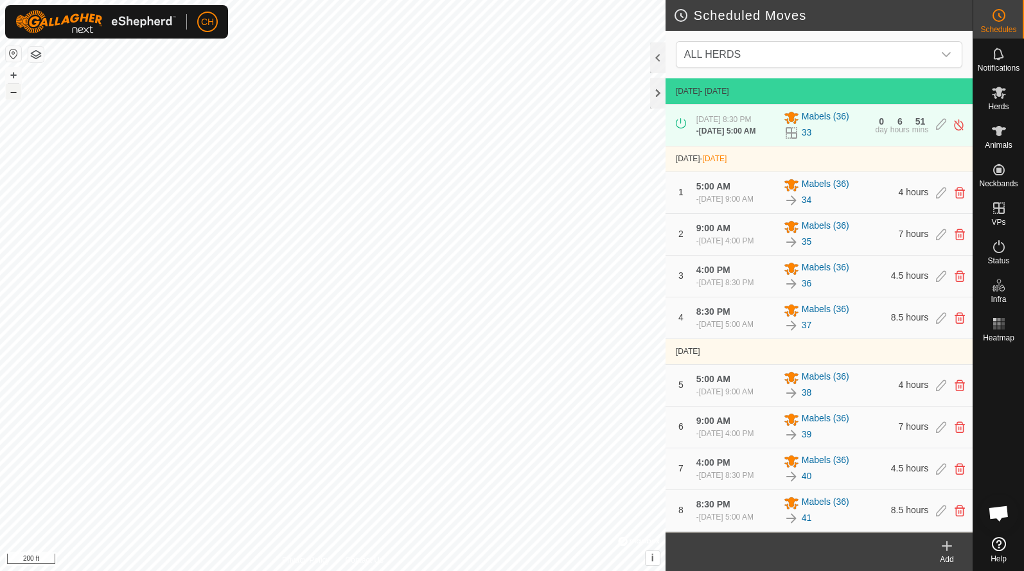
click at [15, 93] on button "–" at bounding box center [13, 91] width 15 height 15
